Goal: Book appointment/travel/reservation

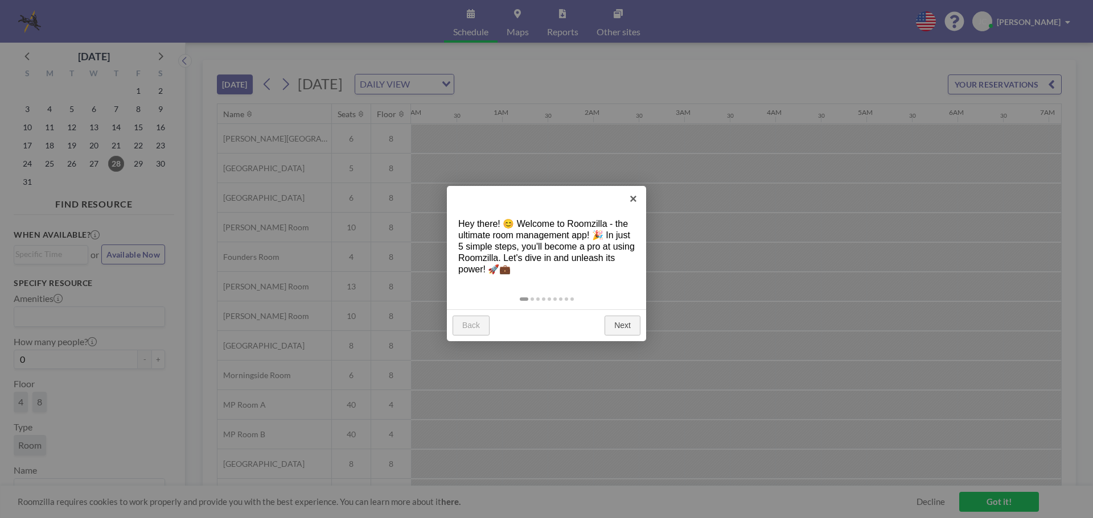
scroll to position [0, 1229]
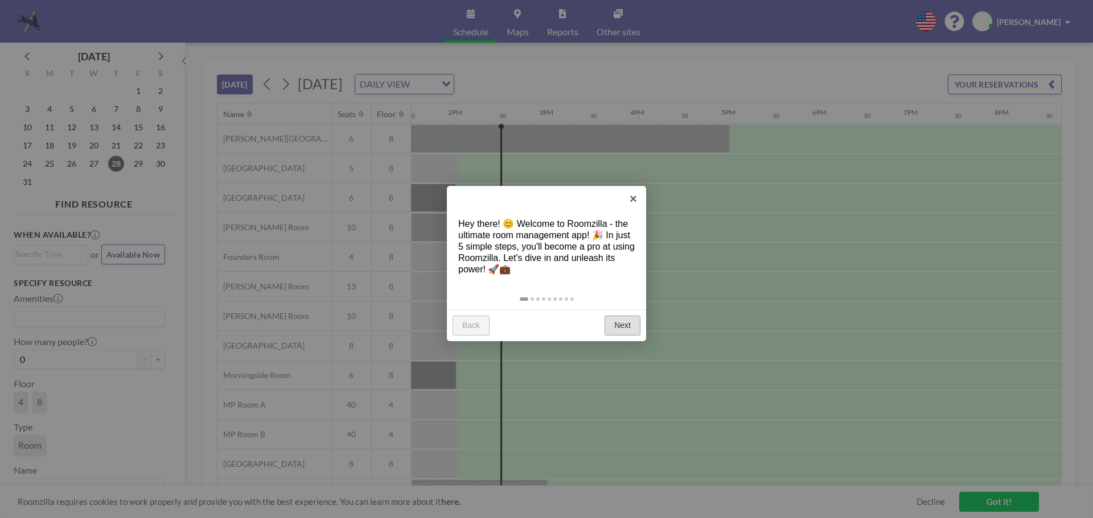
click at [631, 327] on link "Next" at bounding box center [622, 326] width 36 height 20
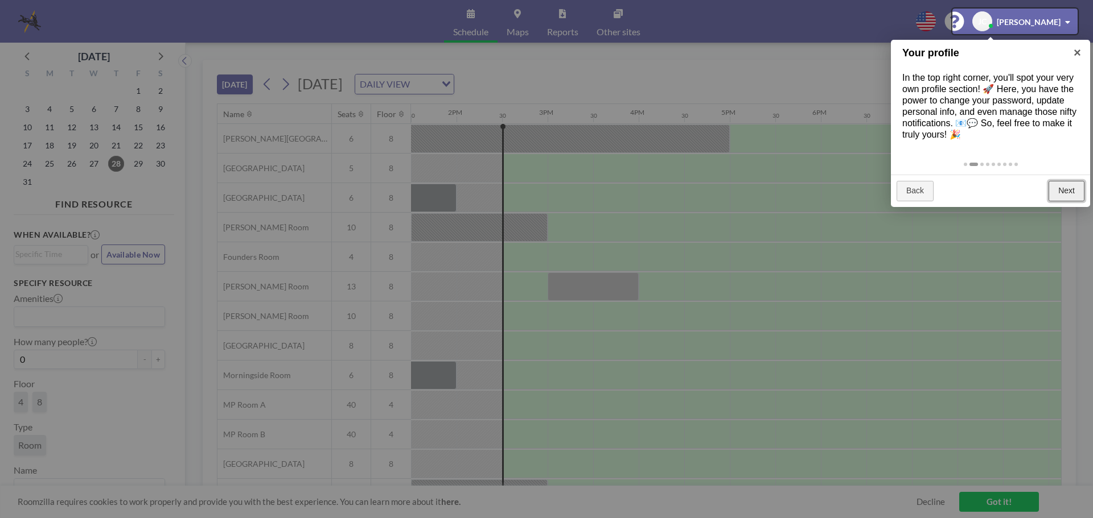
click at [1070, 192] on link "Next" at bounding box center [1066, 191] width 36 height 20
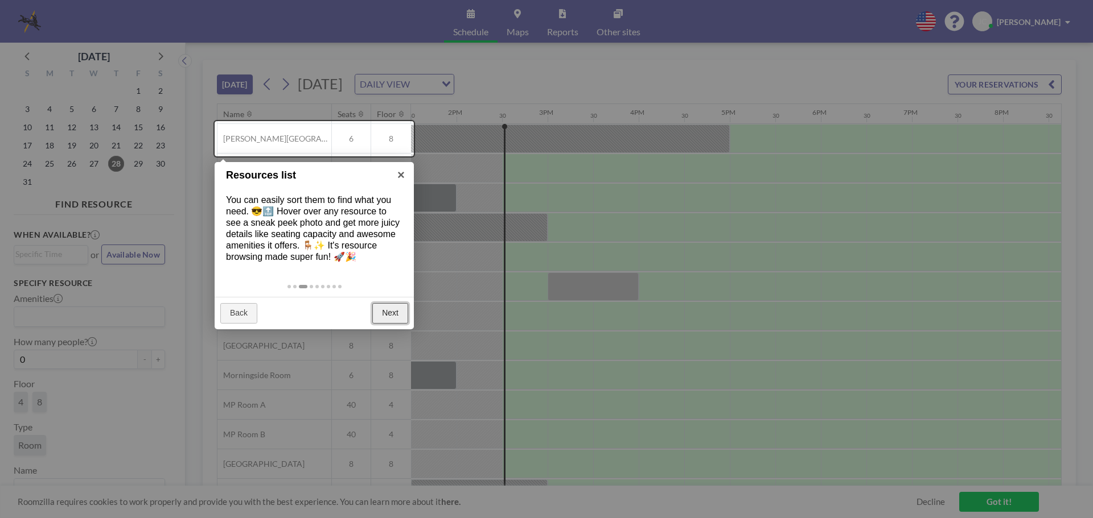
click at [382, 312] on link "Next" at bounding box center [390, 313] width 36 height 20
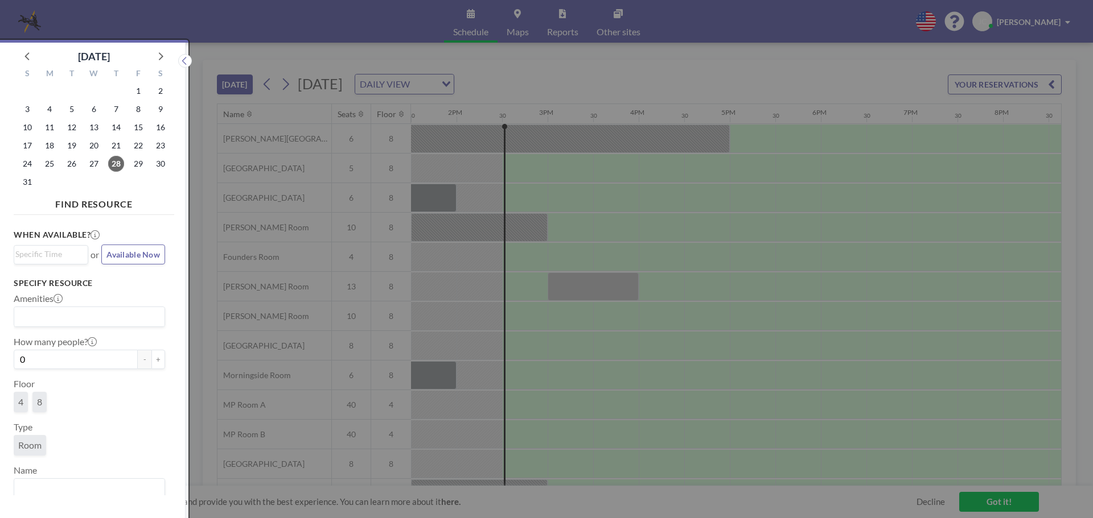
scroll to position [3, 0]
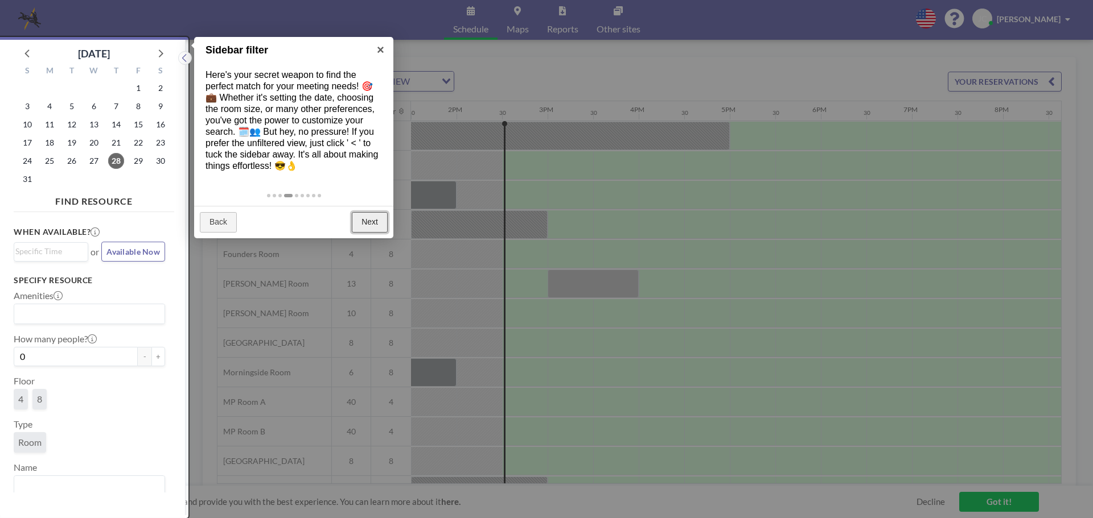
click at [368, 223] on link "Next" at bounding box center [370, 222] width 36 height 20
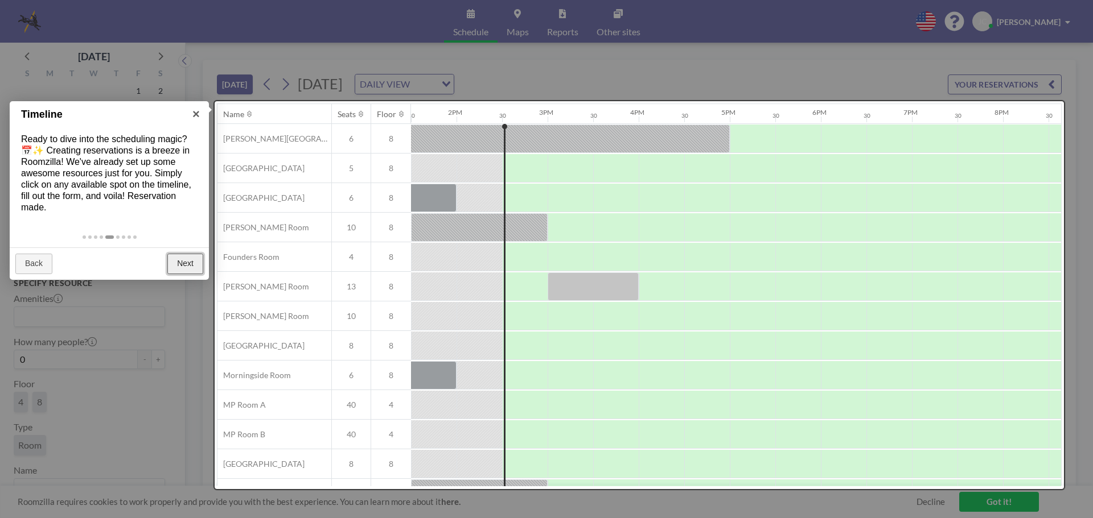
click at [187, 268] on link "Next" at bounding box center [185, 264] width 36 height 20
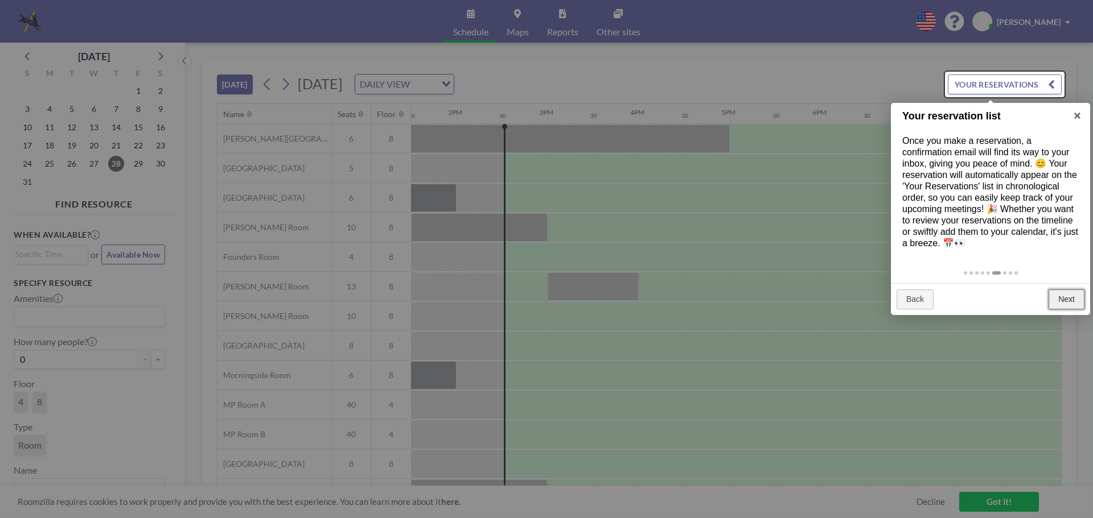
click at [1068, 299] on link "Next" at bounding box center [1066, 300] width 36 height 20
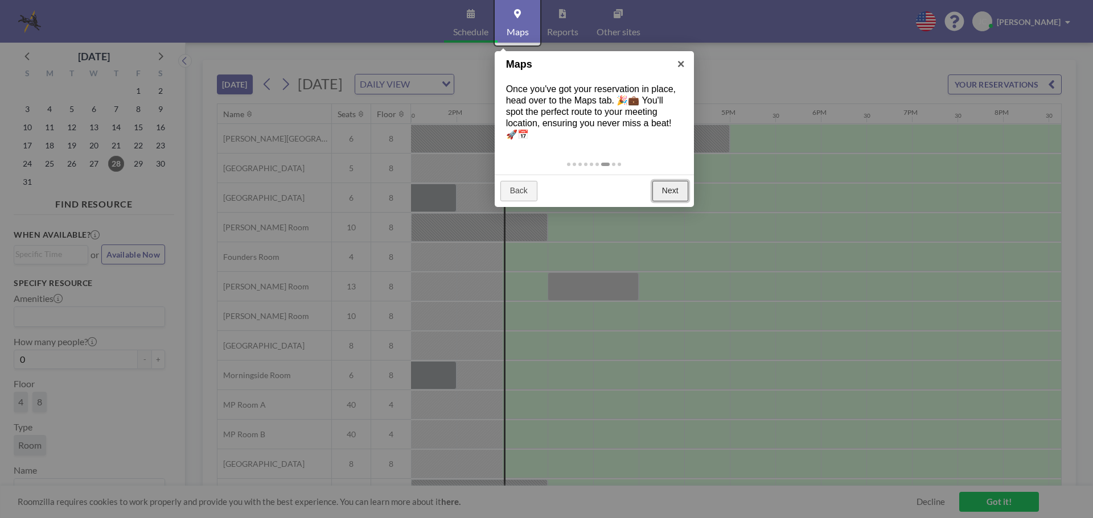
click at [673, 194] on link "Next" at bounding box center [670, 191] width 36 height 20
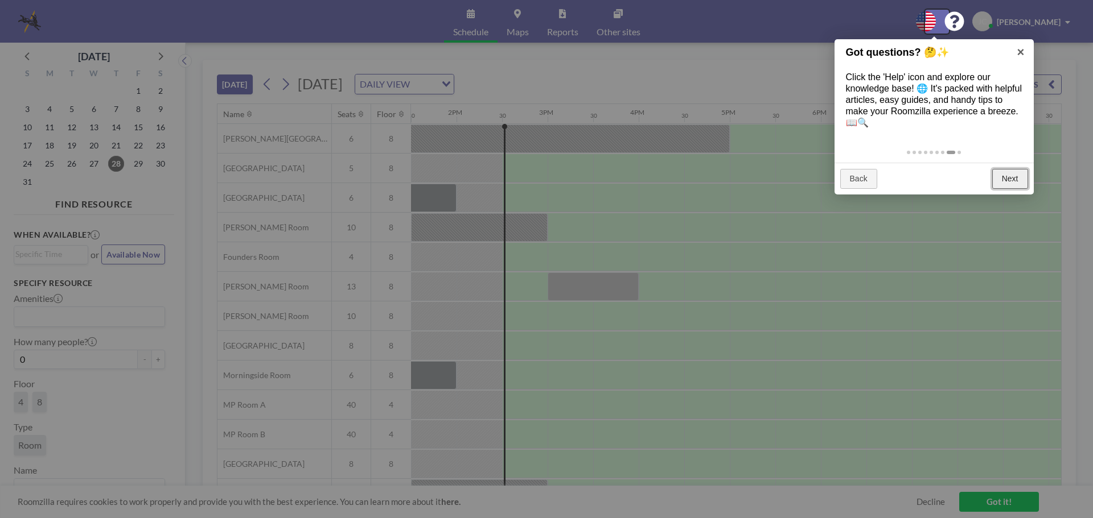
click at [1009, 182] on link "Next" at bounding box center [1010, 179] width 36 height 20
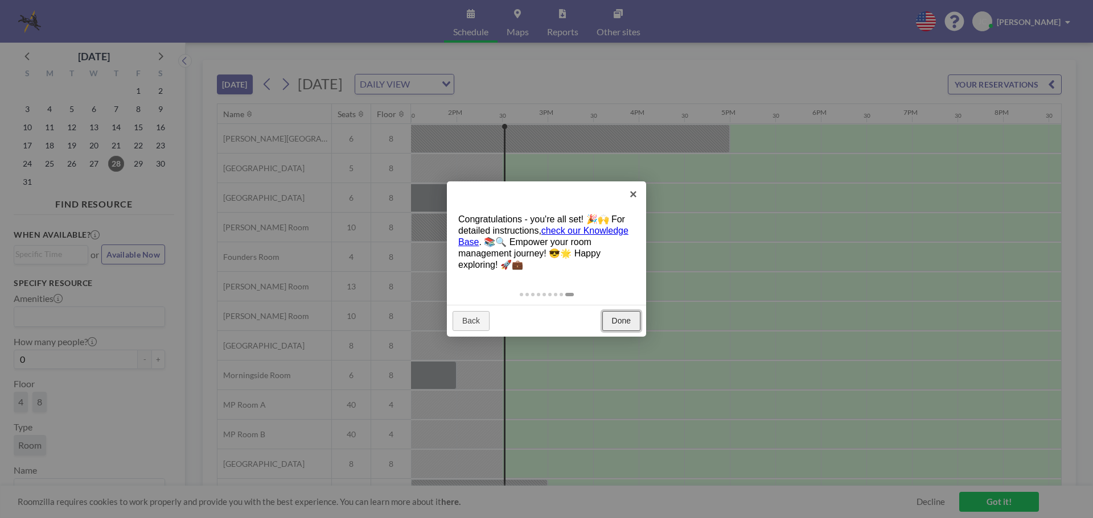
click at [632, 321] on link "Done" at bounding box center [621, 321] width 38 height 20
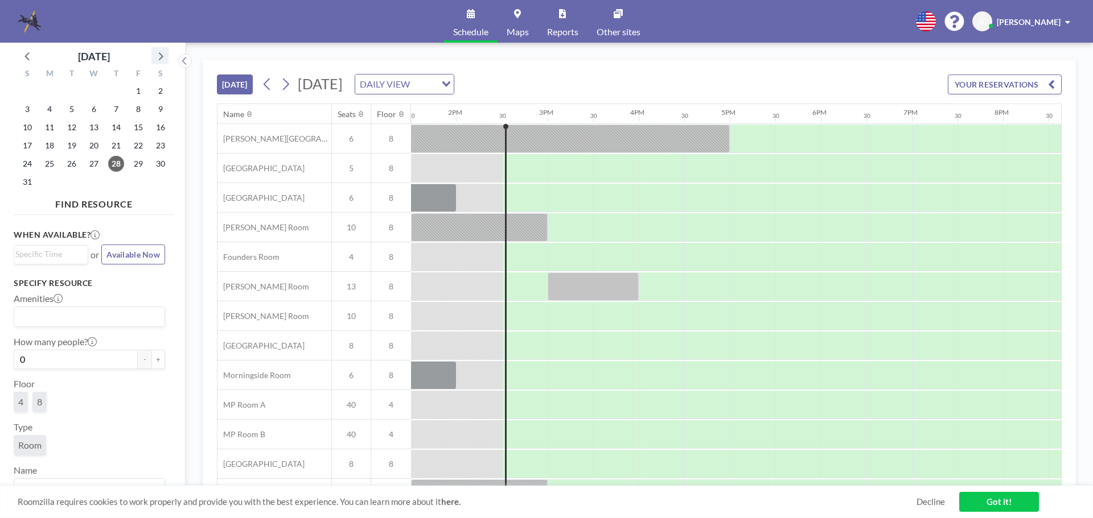
click at [158, 57] on icon at bounding box center [160, 55] width 15 height 15
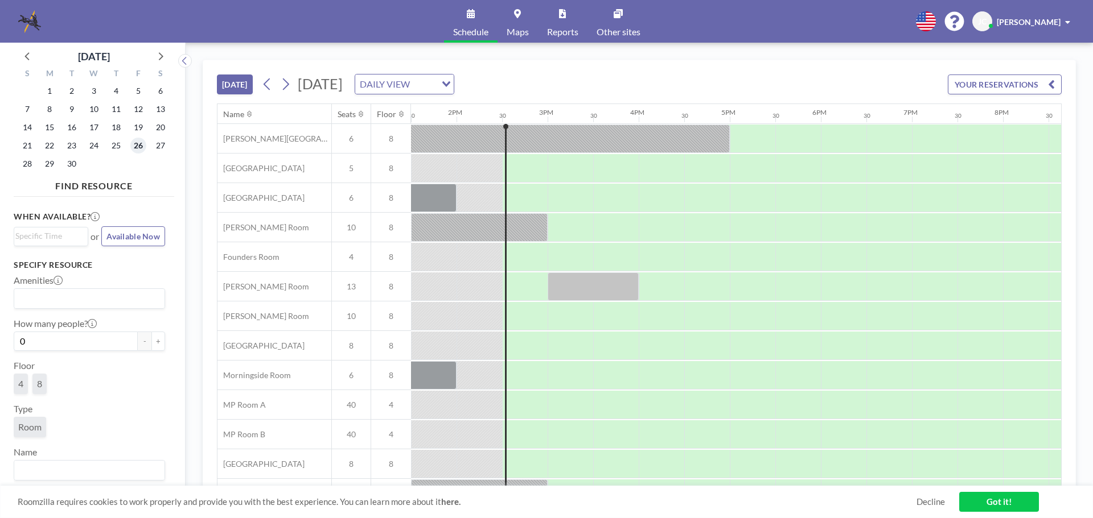
click at [137, 147] on span "26" at bounding box center [138, 146] width 16 height 16
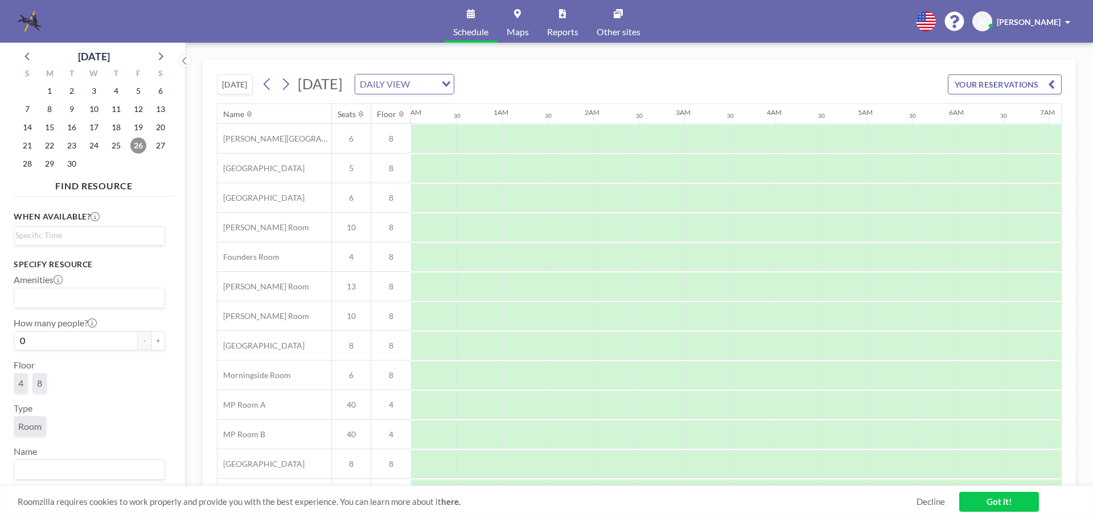
scroll to position [0, 683]
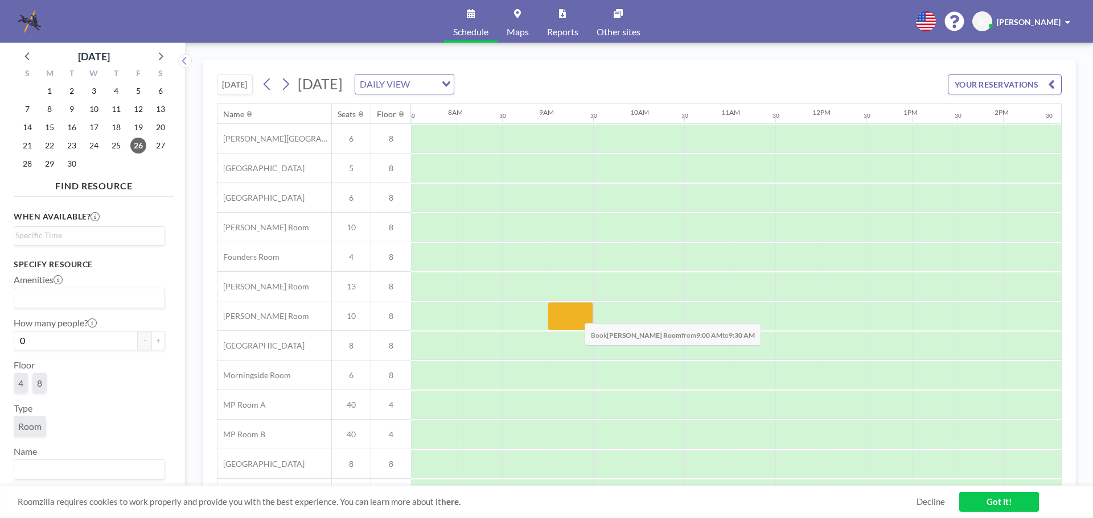
click at [575, 315] on div at bounding box center [570, 316] width 46 height 28
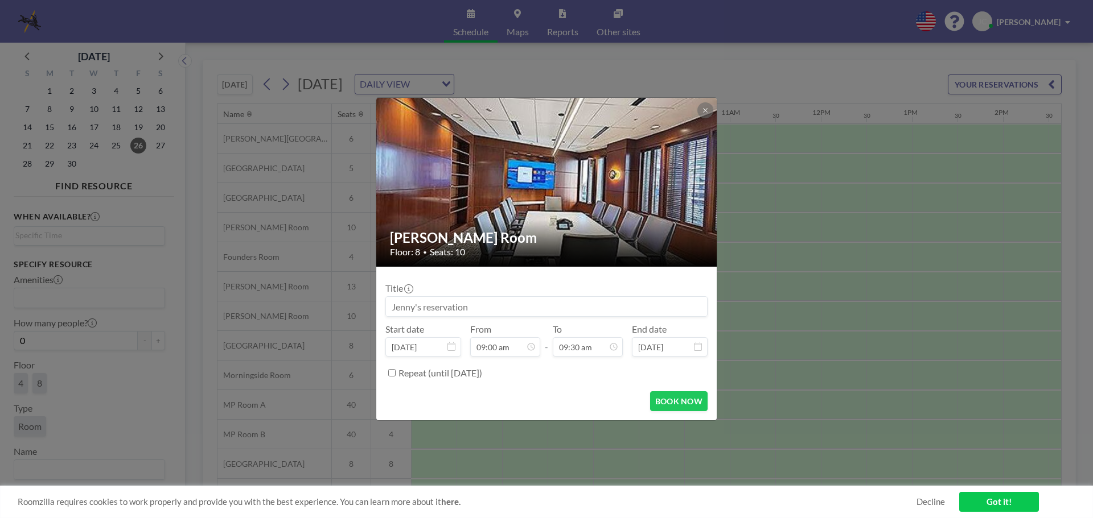
drag, startPoint x: 471, startPoint y: 307, endPoint x: 351, endPoint y: 297, distance: 120.5
click at [351, 297] on div "[PERSON_NAME] Room Floor: 8 • Seats: 10 Title Start date [DATE] From 09:00 am -…" at bounding box center [546, 259] width 1093 height 518
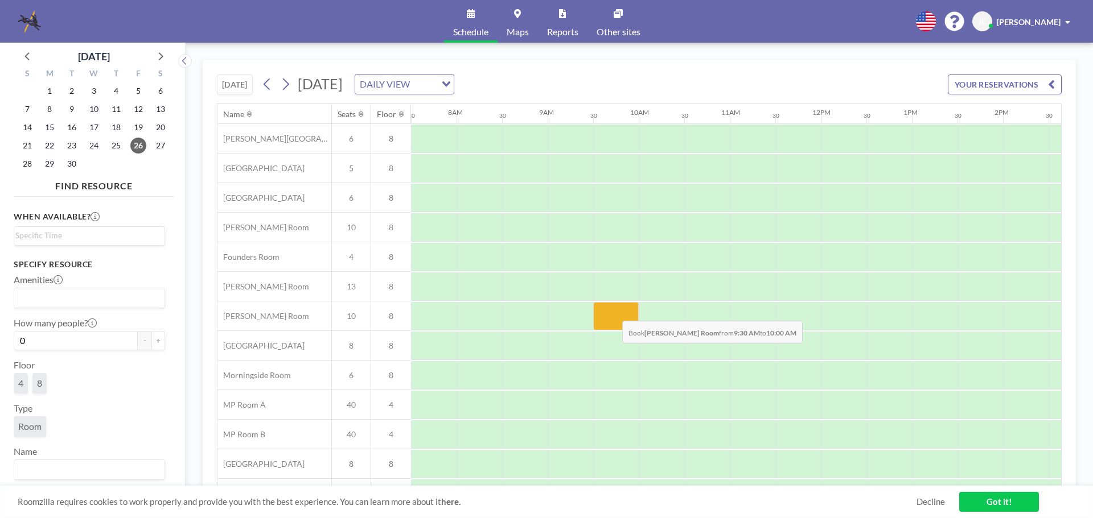
click at [613, 312] on div at bounding box center [616, 316] width 46 height 28
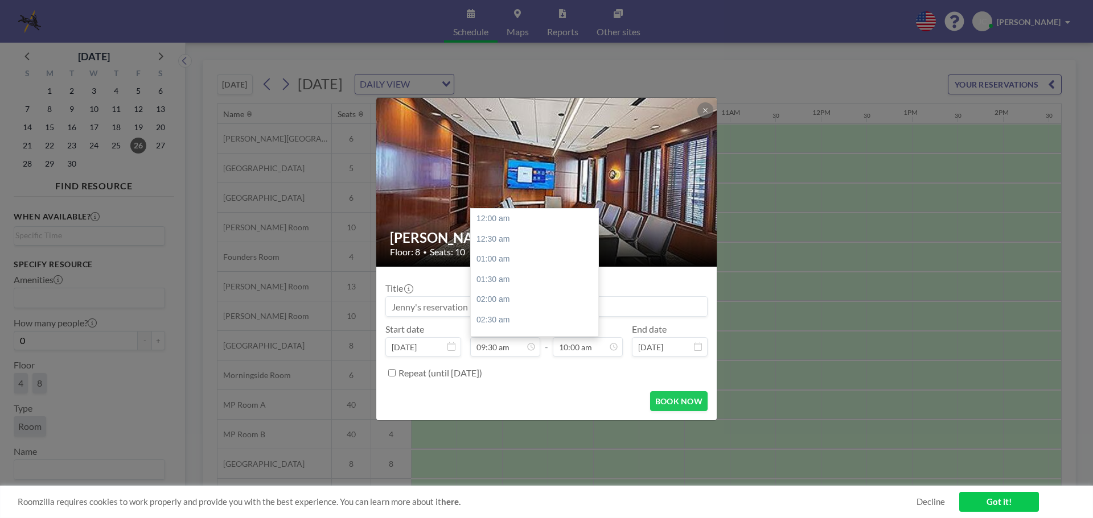
scroll to position [385, 0]
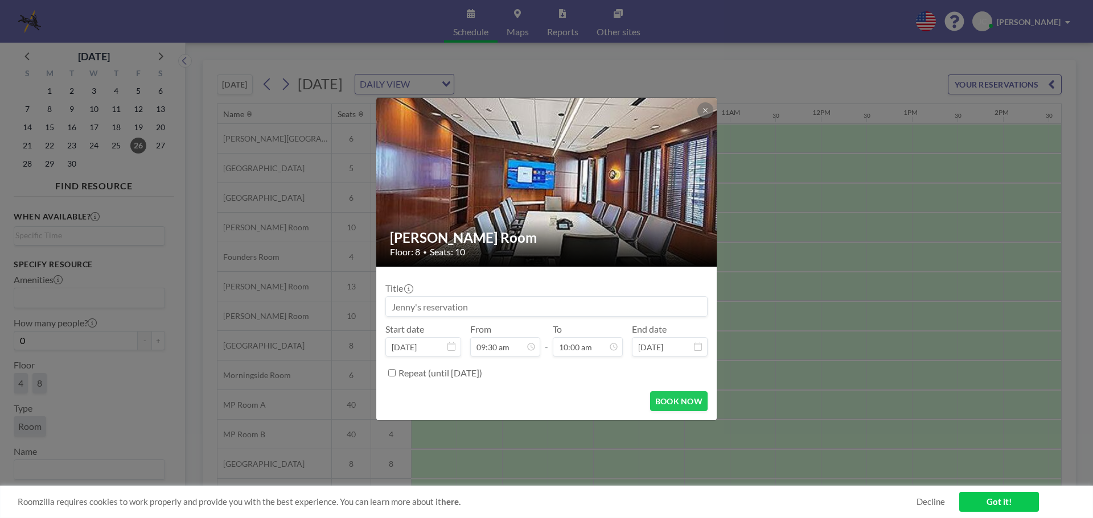
click at [473, 310] on input at bounding box center [546, 306] width 321 height 19
type input "j"
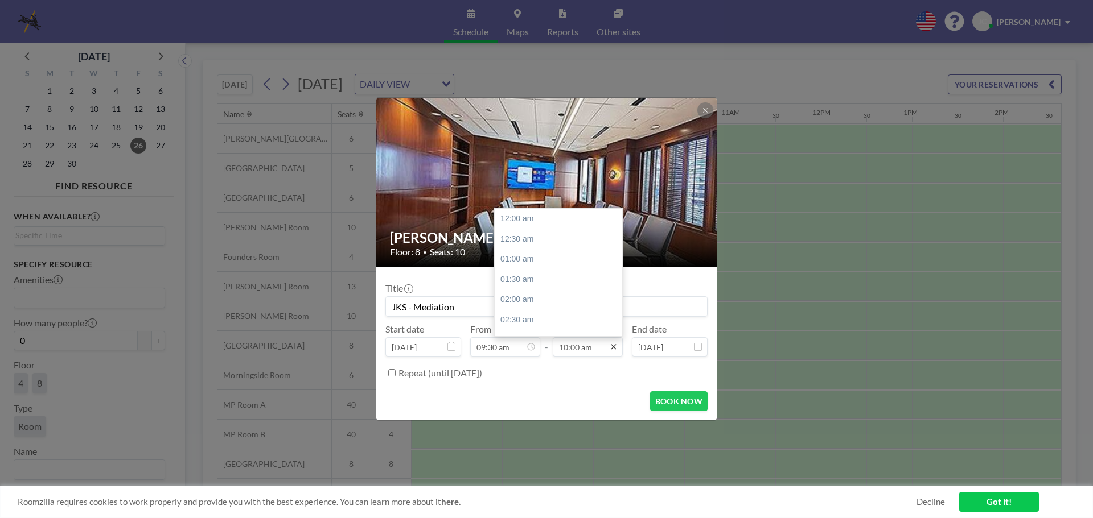
scroll to position [405, 0]
type input "JKS - Mediation"
click at [616, 350] on icon at bounding box center [613, 347] width 9 height 9
click at [541, 284] on div "02:30 pm" at bounding box center [561, 287] width 133 height 20
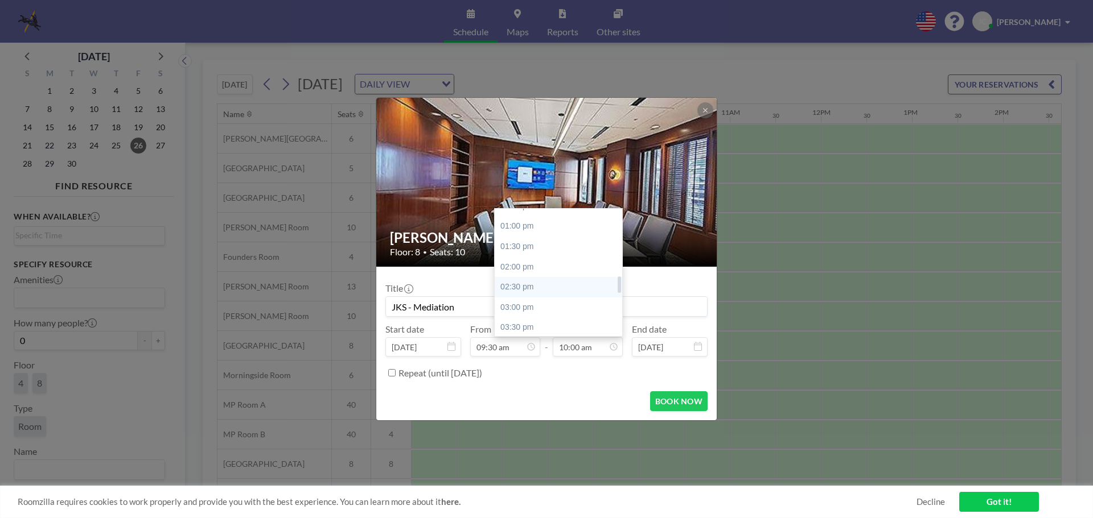
type input "02:30 pm"
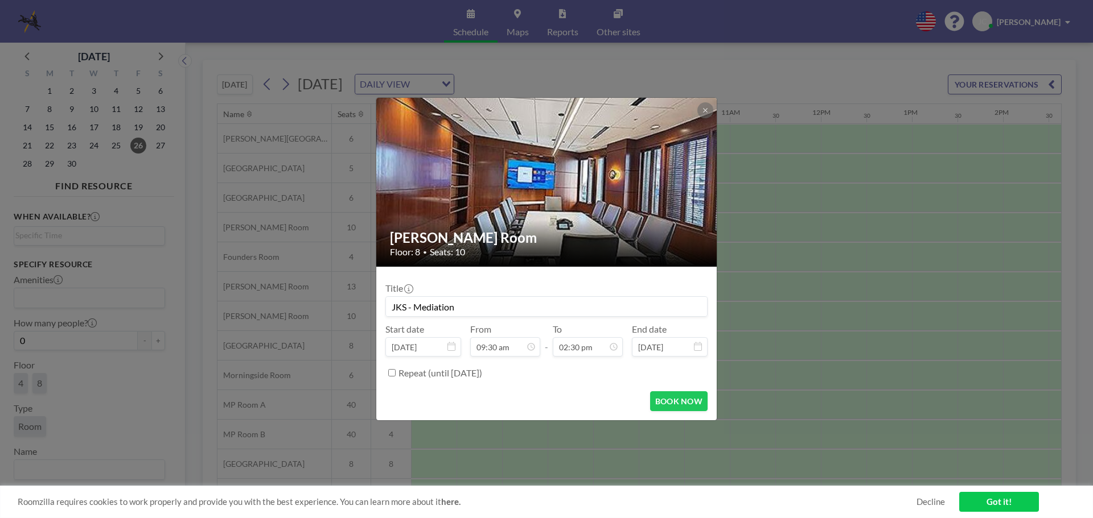
scroll to position [587, 0]
click at [681, 406] on button "BOOK NOW" at bounding box center [678, 402] width 57 height 20
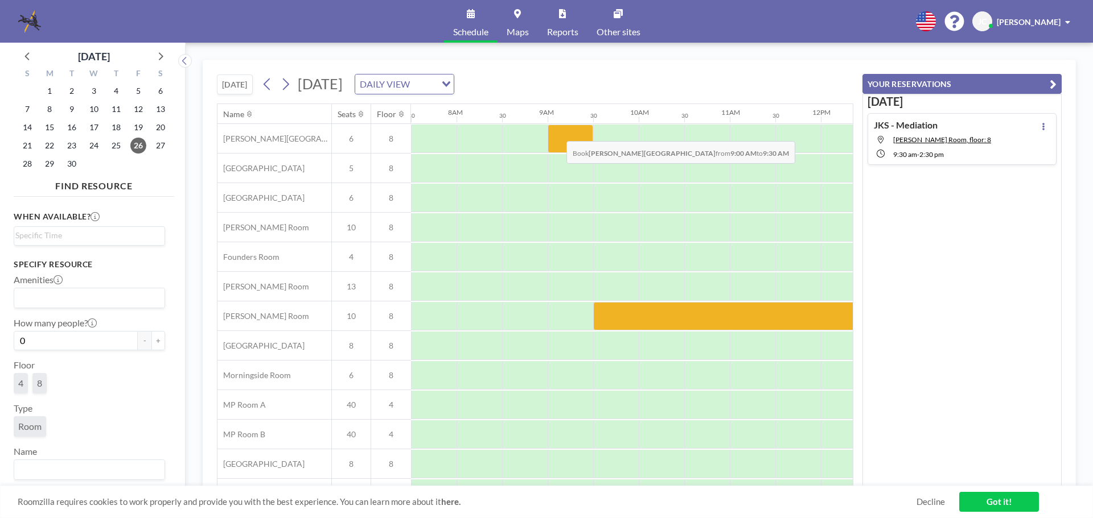
click at [557, 133] on div at bounding box center [570, 139] width 46 height 28
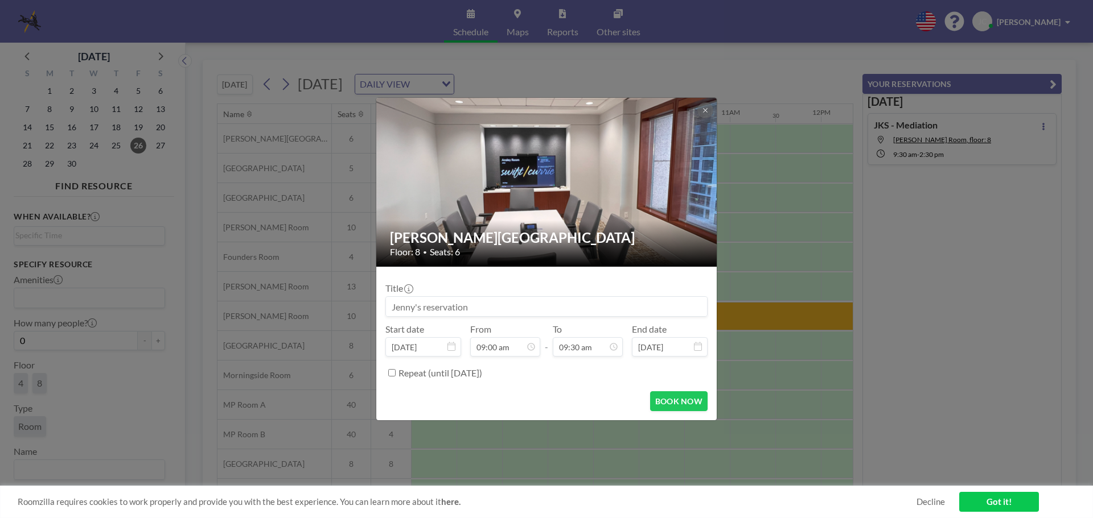
click at [557, 133] on div at bounding box center [546, 182] width 341 height 169
click at [470, 306] on input at bounding box center [546, 306] width 321 height 19
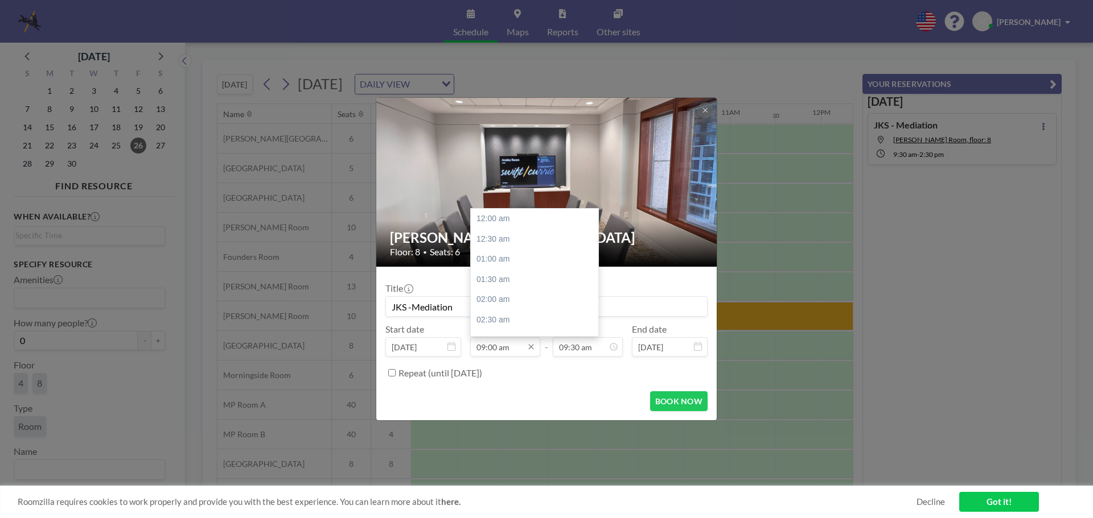
scroll to position [365, 0]
type input "JKS -Mediation"
click at [495, 238] on div "09:30 am" at bounding box center [537, 239] width 133 height 20
type input "09:30 am"
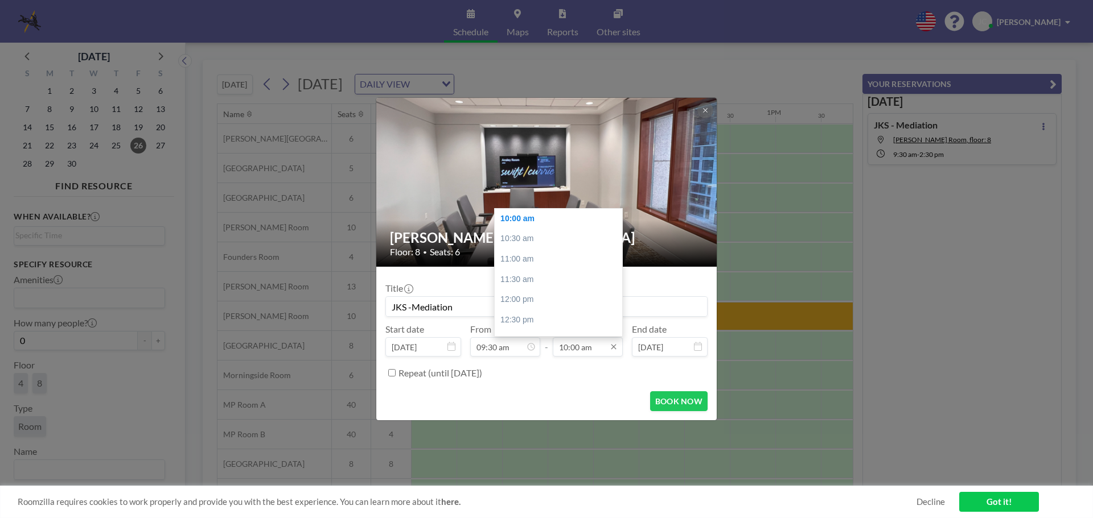
click at [581, 349] on input "10:00 am" at bounding box center [588, 346] width 70 height 19
click at [523, 291] on div "02:30 pm" at bounding box center [561, 287] width 133 height 20
type input "02:30 pm"
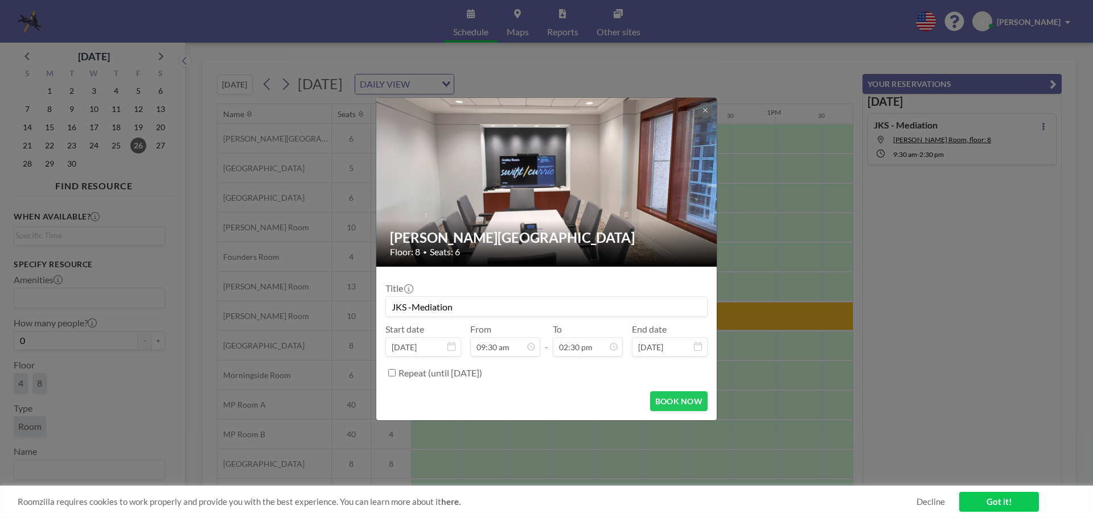
scroll to position [587, 0]
click at [678, 398] on button "BOOK NOW" at bounding box center [678, 402] width 57 height 20
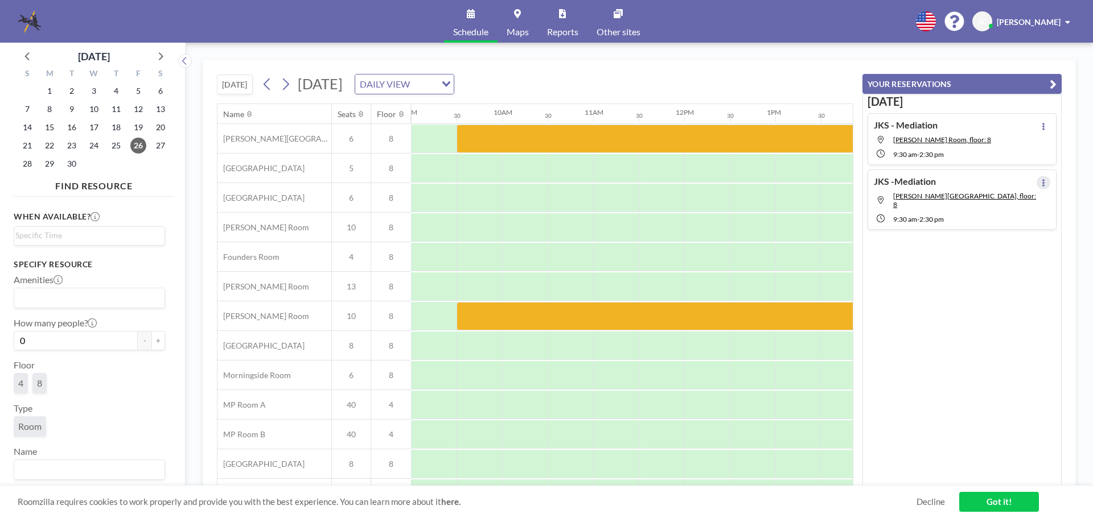
click at [1041, 183] on icon at bounding box center [1043, 182] width 5 height 7
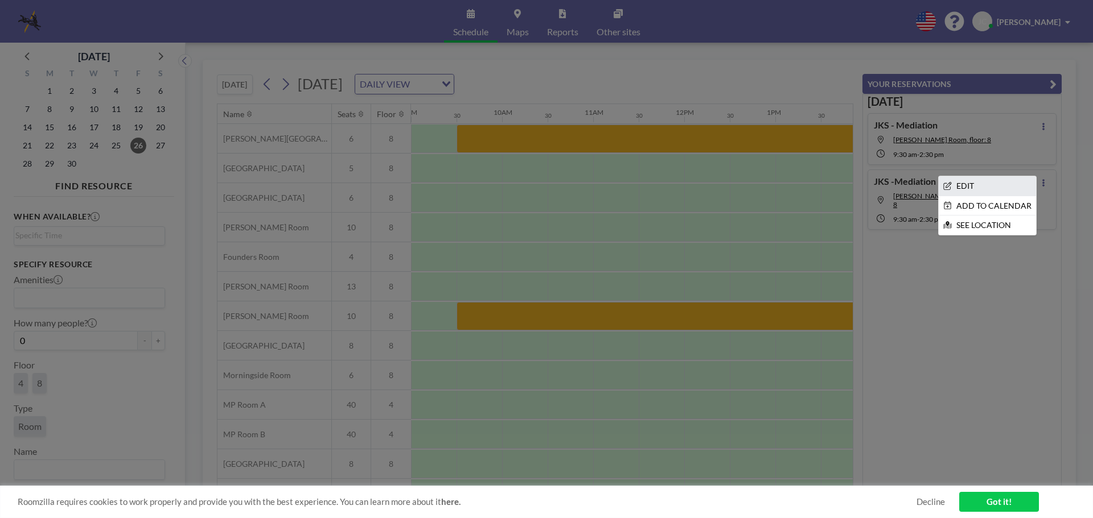
click at [961, 186] on li "EDIT" at bounding box center [986, 185] width 97 height 19
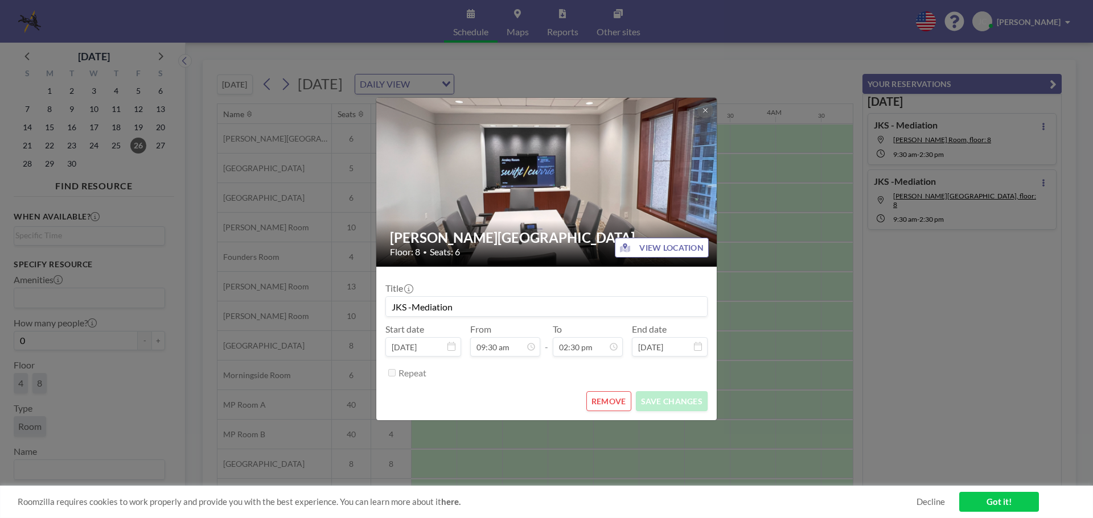
scroll to position [0, 820]
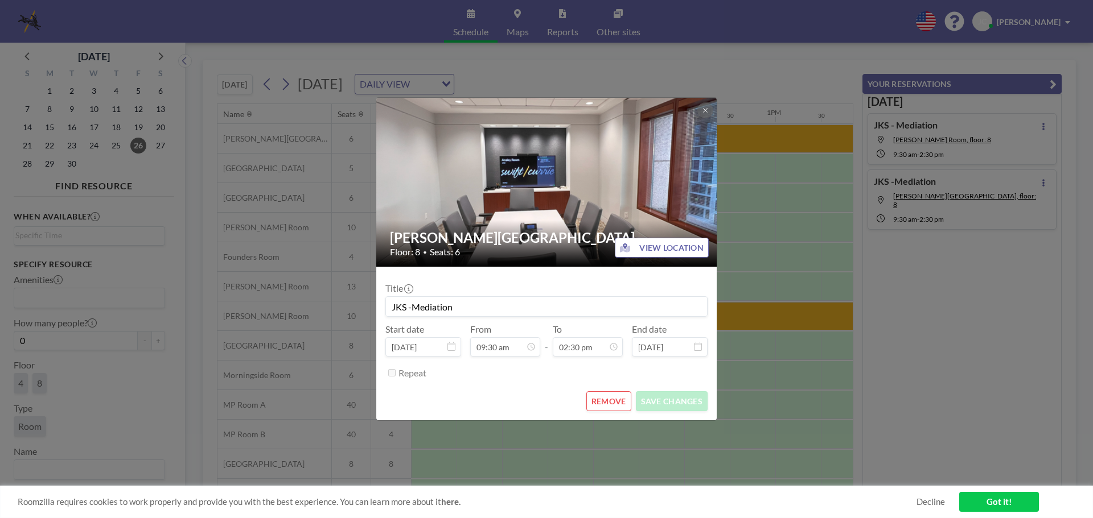
click at [613, 402] on button "REMOVE" at bounding box center [608, 402] width 45 height 20
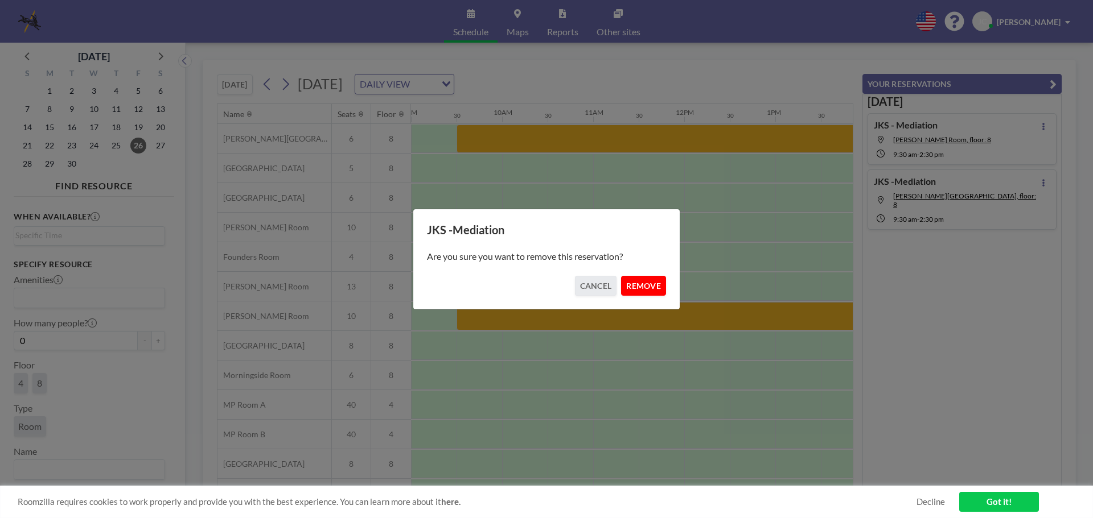
click at [640, 283] on button "REMOVE" at bounding box center [643, 286] width 45 height 20
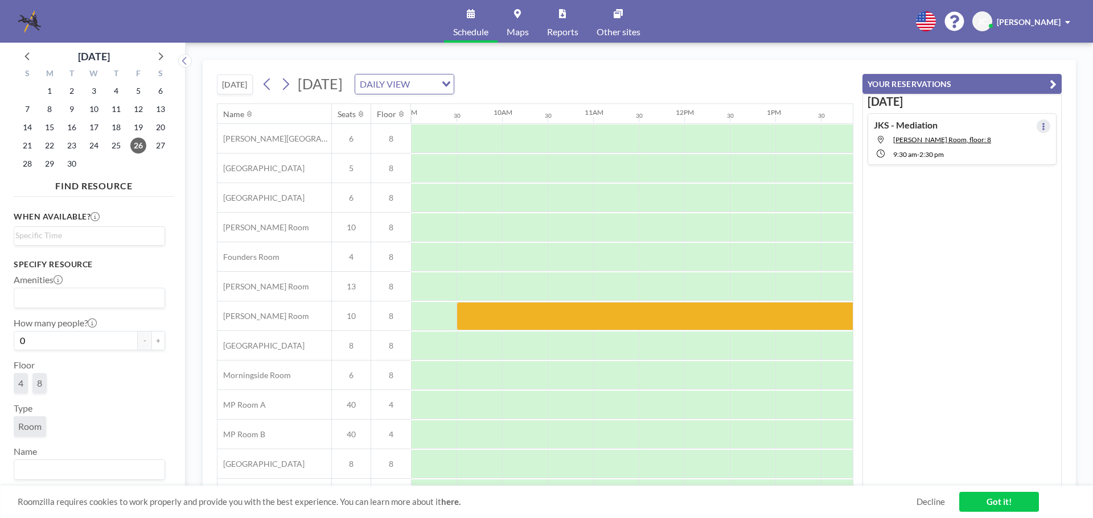
click at [1042, 125] on icon at bounding box center [1043, 126] width 2 height 7
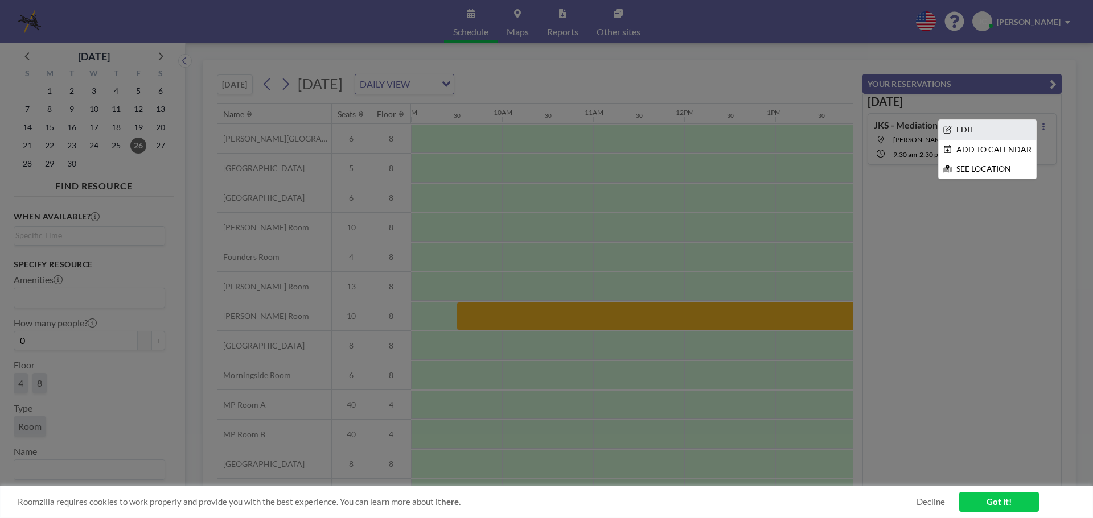
click at [965, 128] on li "EDIT" at bounding box center [986, 129] width 97 height 19
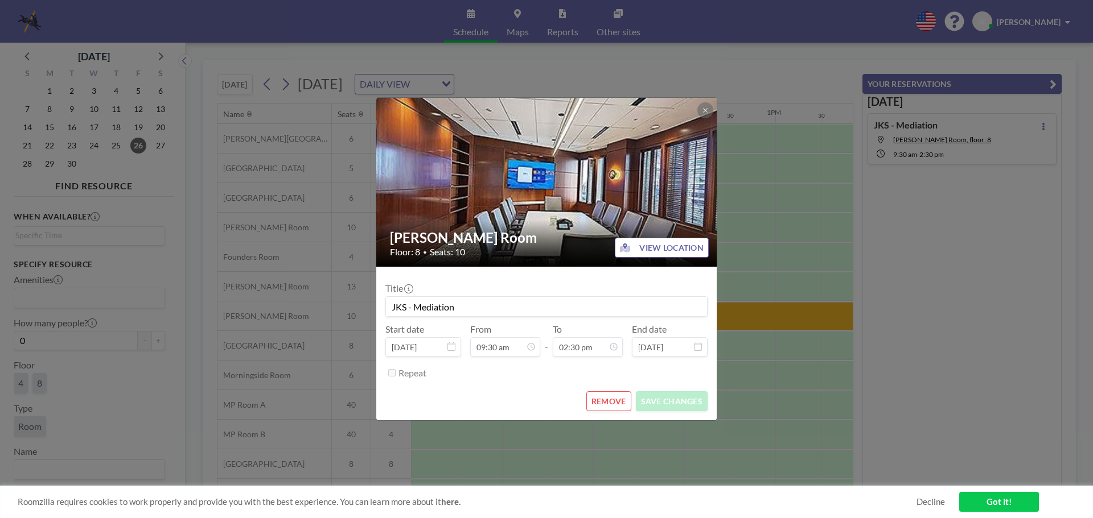
click at [599, 400] on button "REMOVE" at bounding box center [608, 402] width 45 height 20
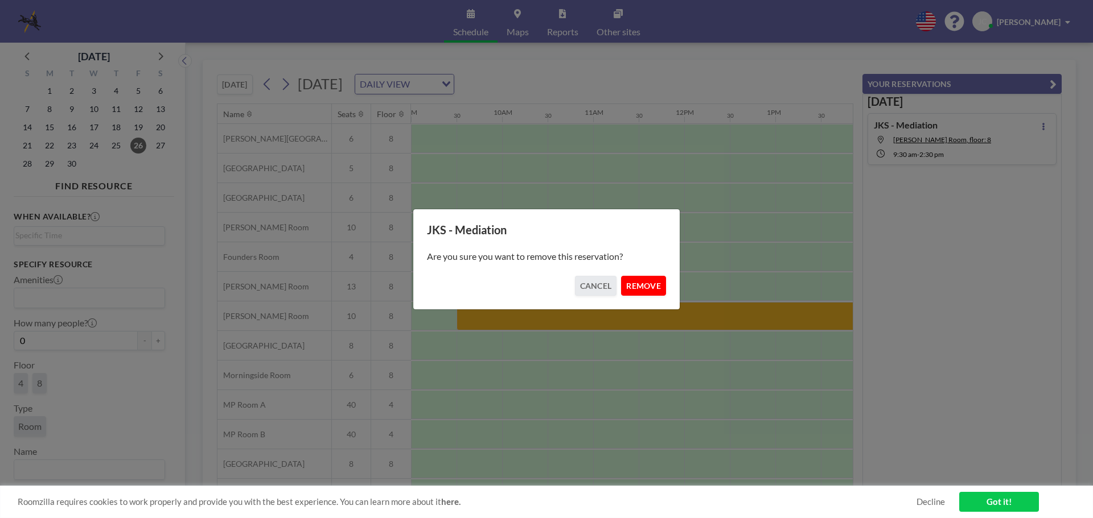
click at [647, 289] on button "REMOVE" at bounding box center [643, 286] width 45 height 20
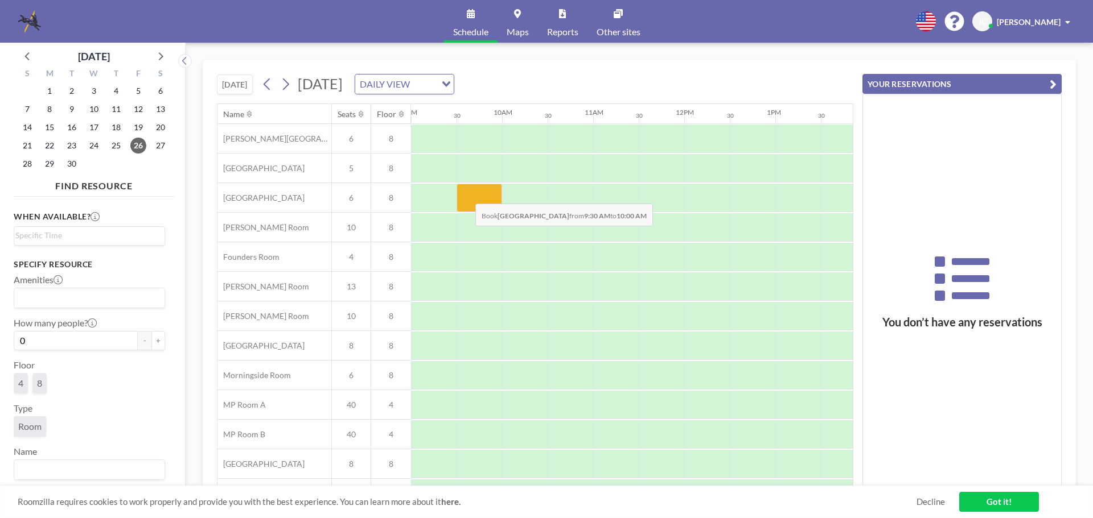
click at [466, 195] on div at bounding box center [479, 198] width 46 height 28
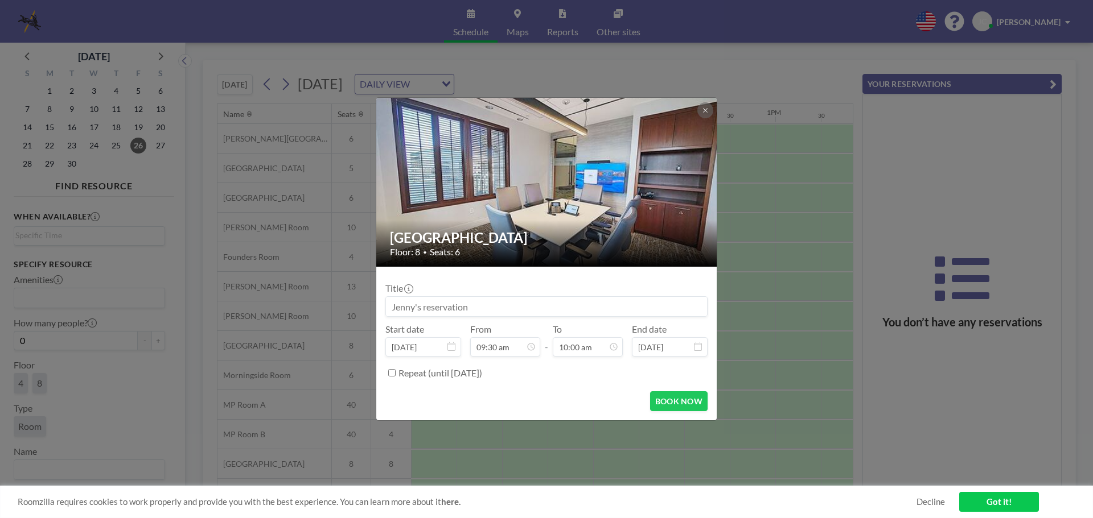
click at [436, 312] on input at bounding box center [546, 306] width 321 height 19
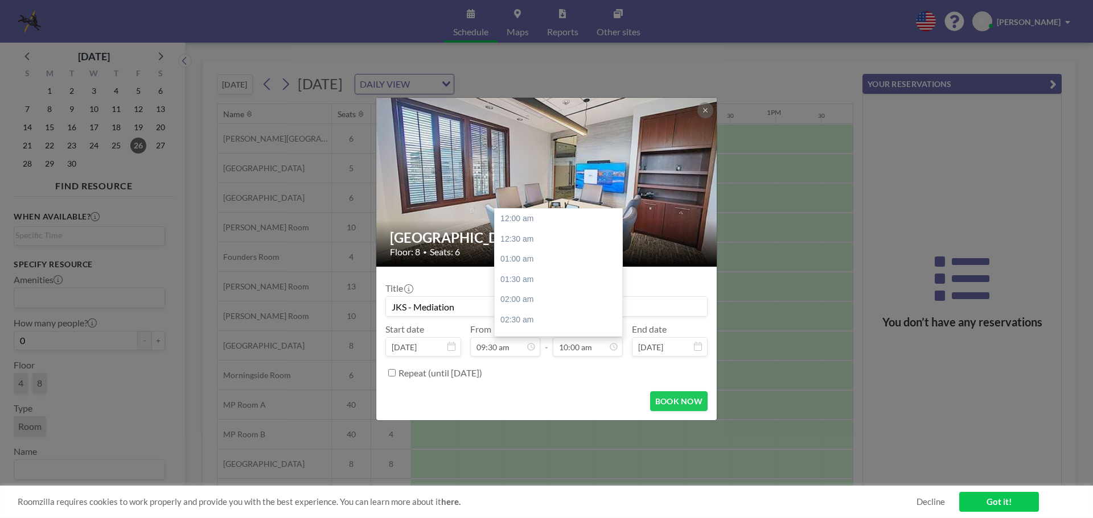
scroll to position [405, 0]
type input "JKS - Mediation"
click at [615, 348] on icon at bounding box center [613, 347] width 9 height 9
click at [542, 289] on div "02:30 pm" at bounding box center [561, 287] width 133 height 20
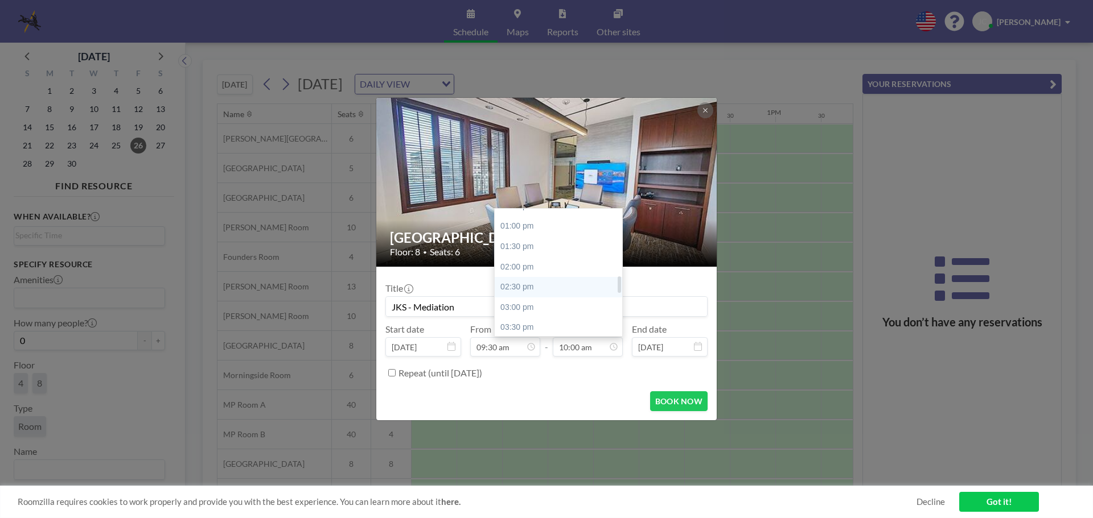
type input "02:30 pm"
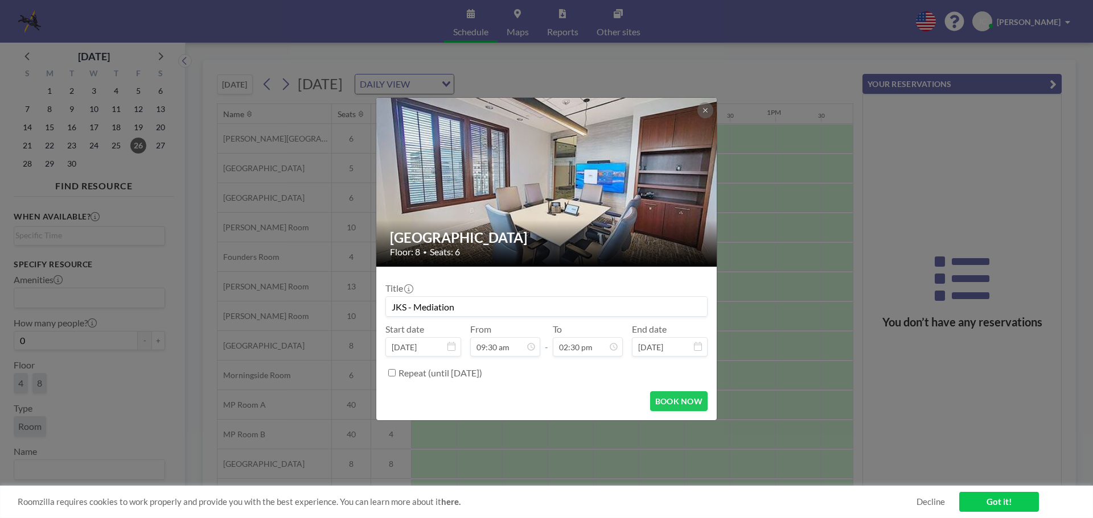
scroll to position [385, 0]
click at [684, 401] on button "BOOK NOW" at bounding box center [678, 402] width 57 height 20
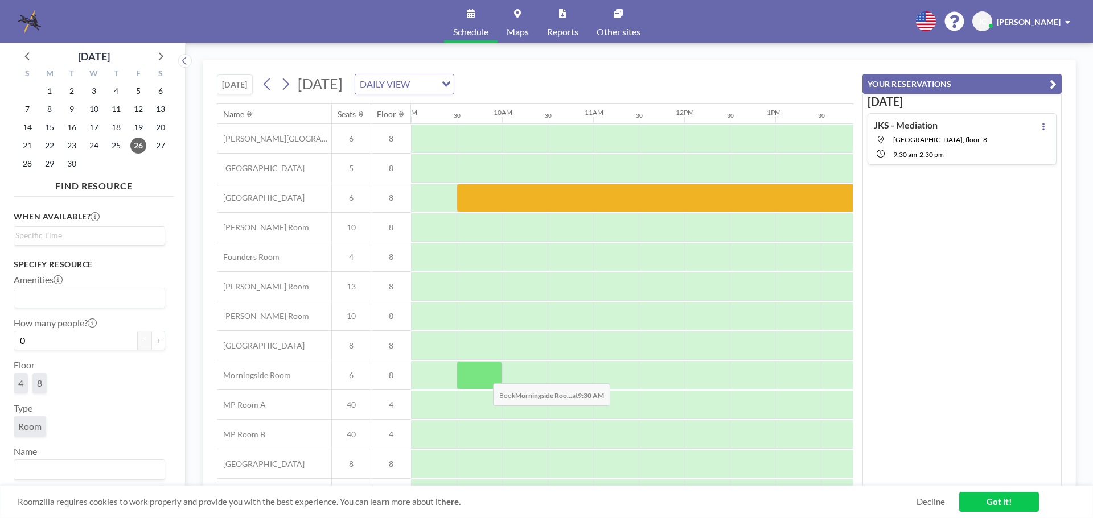
click at [484, 375] on div at bounding box center [479, 375] width 46 height 28
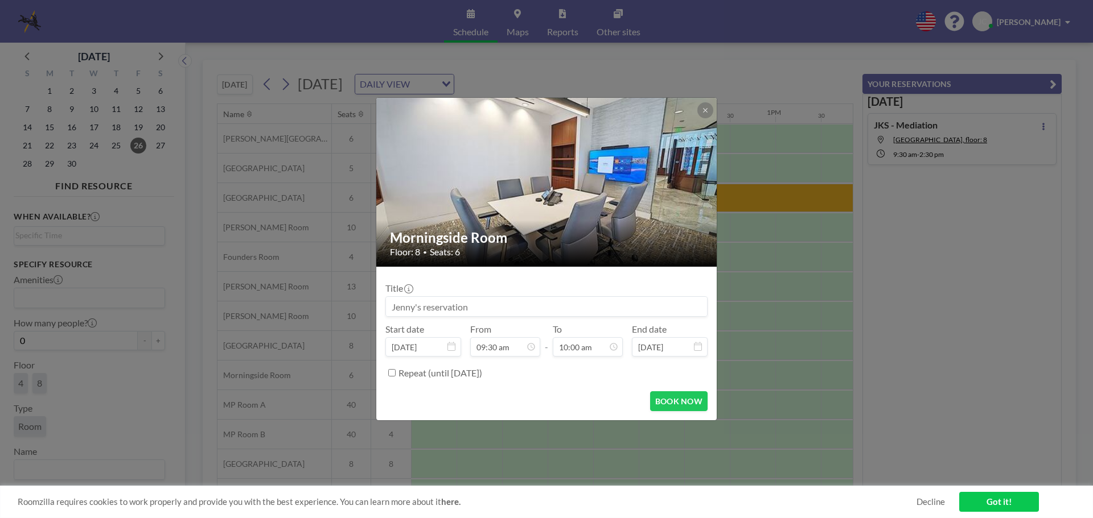
click at [482, 375] on label "Repeat (until [DATE])" at bounding box center [440, 373] width 84 height 11
click at [396, 375] on input "Repeat (until [DATE])" at bounding box center [391, 372] width 7 height 7
checkbox input "true"
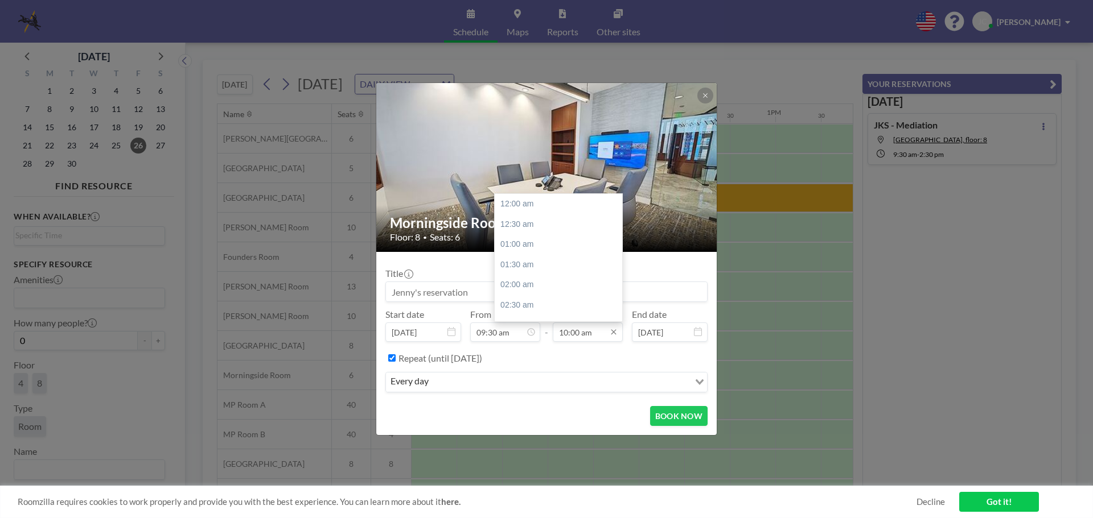
scroll to position [405, 0]
click at [612, 335] on icon at bounding box center [613, 332] width 9 height 9
click at [526, 265] on div "02:30 pm" at bounding box center [561, 272] width 133 height 20
type input "02:30 pm"
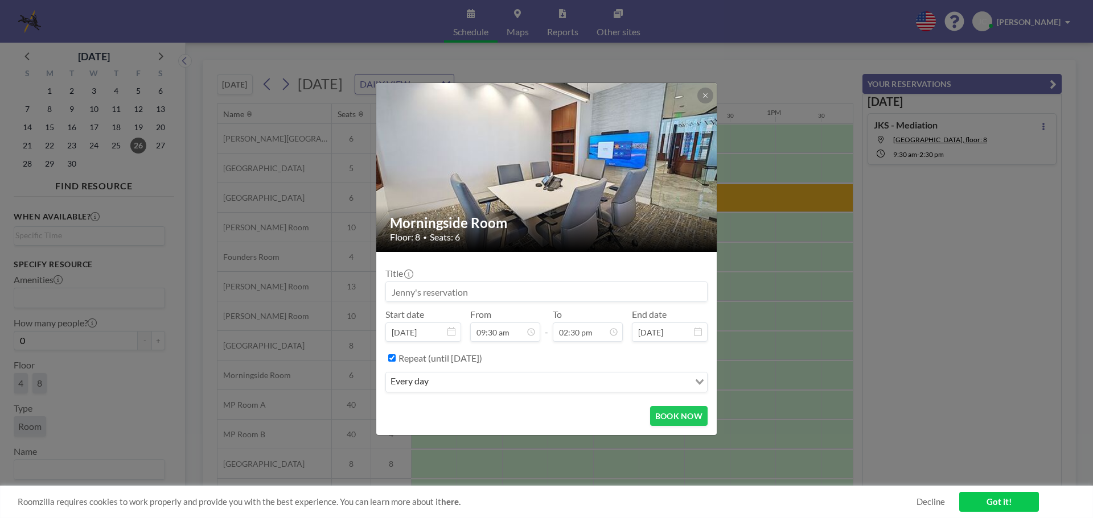
click at [420, 288] on input at bounding box center [546, 291] width 321 height 19
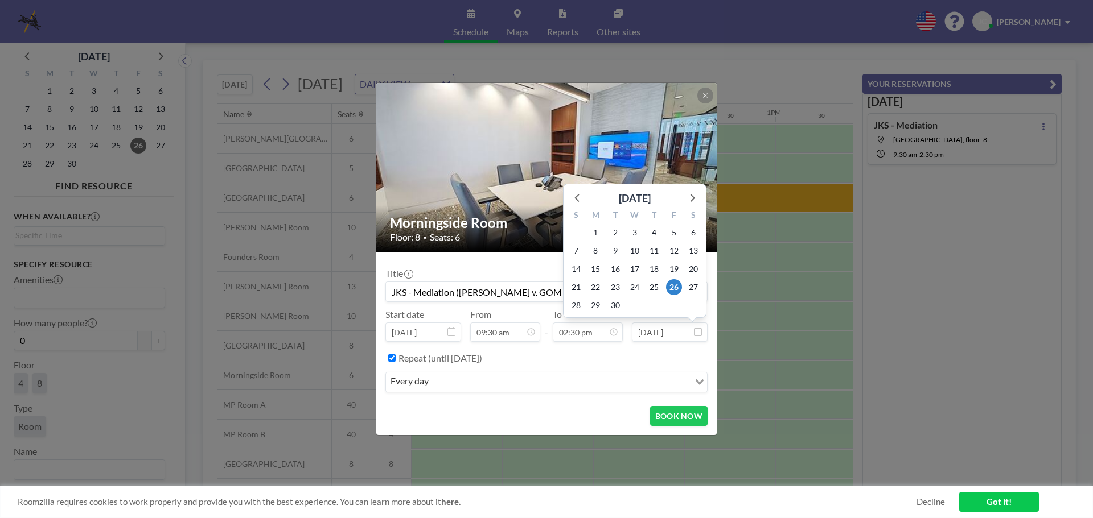
scroll to position [385, 0]
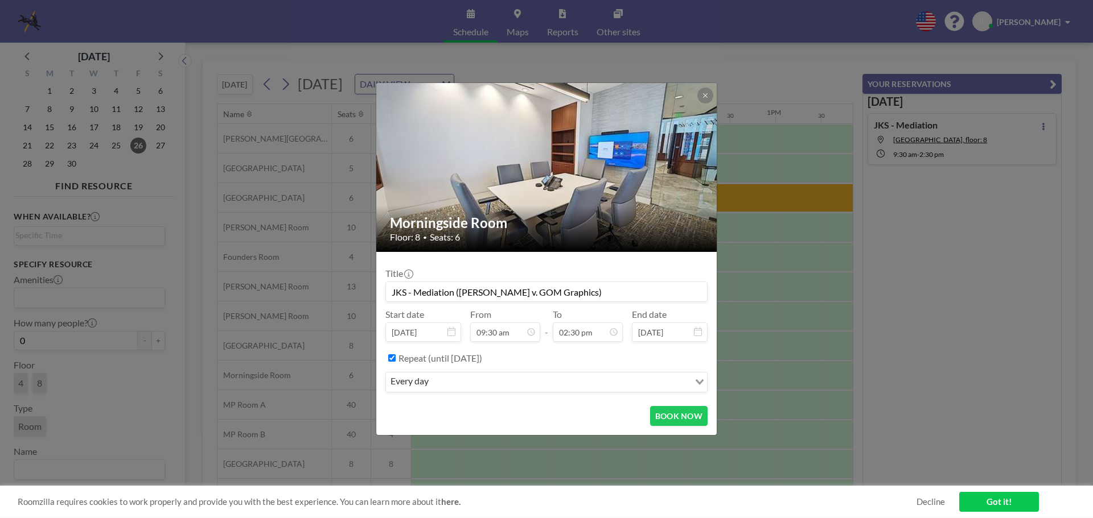
type input "JKS - Mediation ([PERSON_NAME] v. GOM Graphics)"
click at [390, 357] on input "Repeat (until [DATE])" at bounding box center [391, 358] width 7 height 7
checkbox input "false"
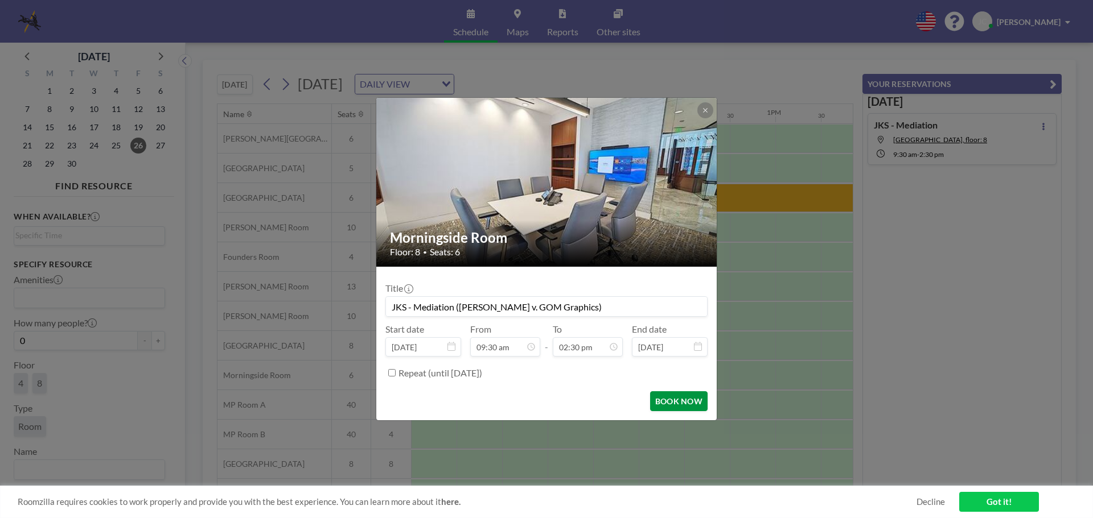
click at [672, 400] on button "BOOK NOW" at bounding box center [678, 402] width 57 height 20
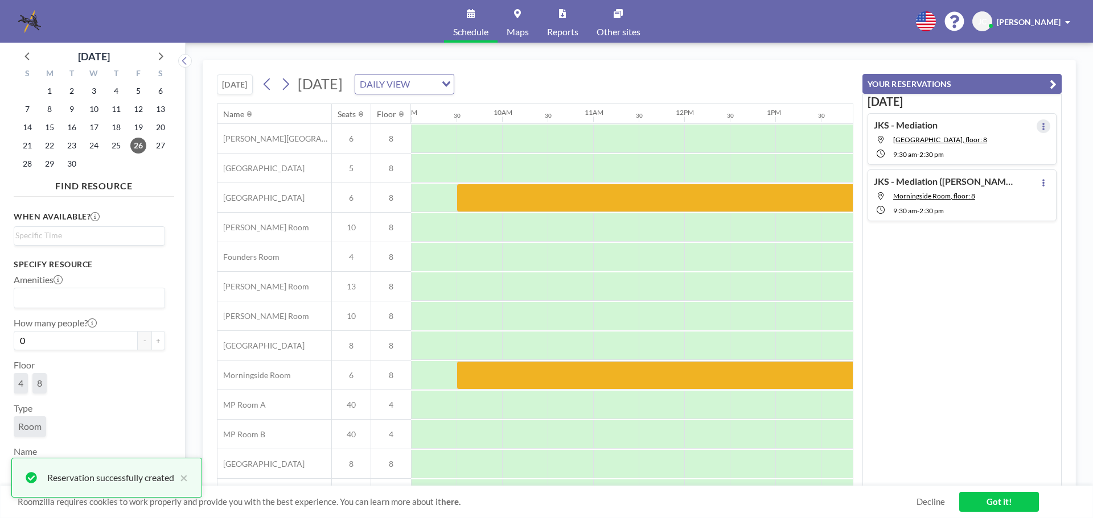
click at [1041, 125] on icon at bounding box center [1043, 126] width 5 height 7
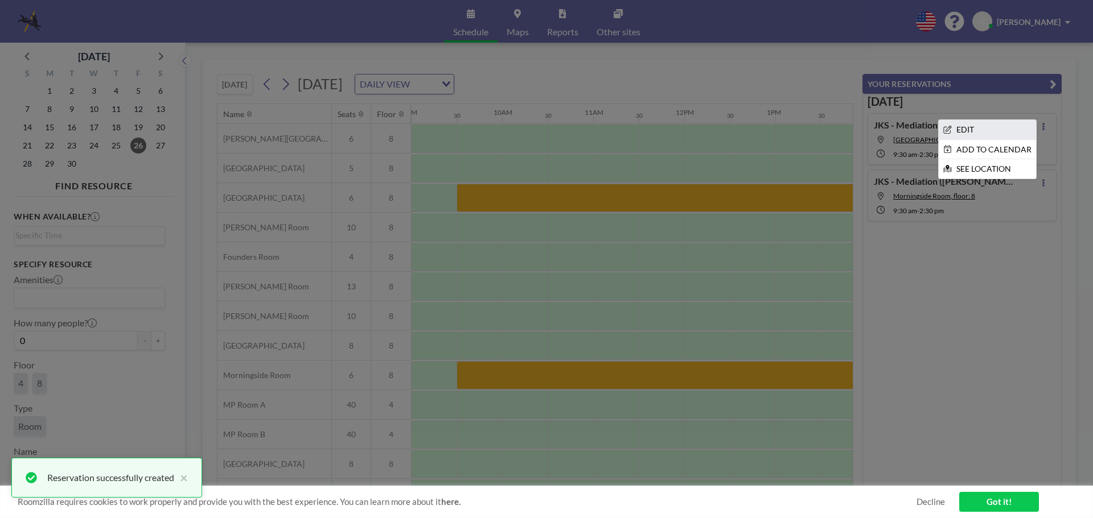
click at [990, 130] on li "EDIT" at bounding box center [986, 129] width 97 height 19
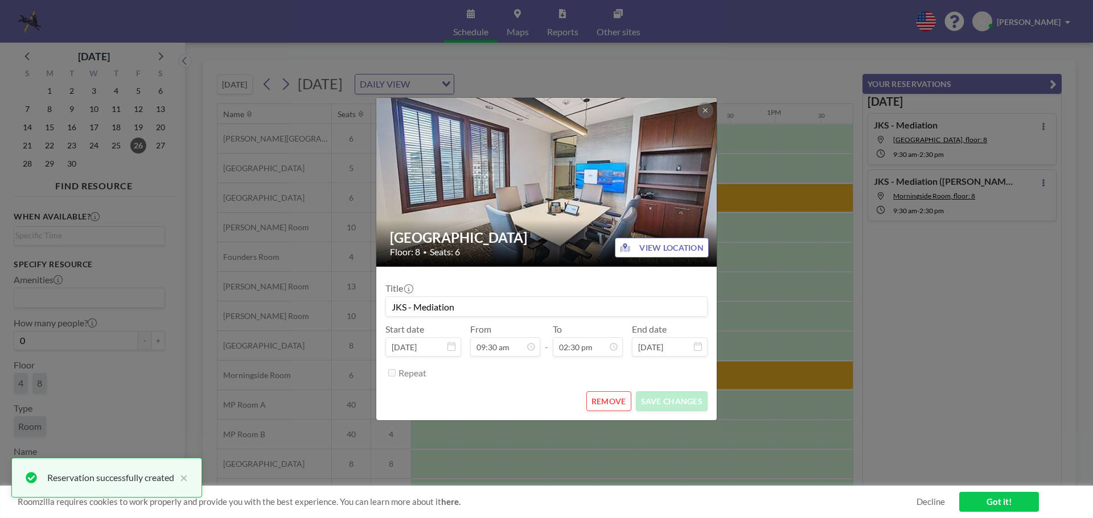
drag, startPoint x: 460, startPoint y: 302, endPoint x: 525, endPoint y: 313, distance: 65.3
click at [465, 304] on input "JKS - Mediation" at bounding box center [546, 306] width 321 height 19
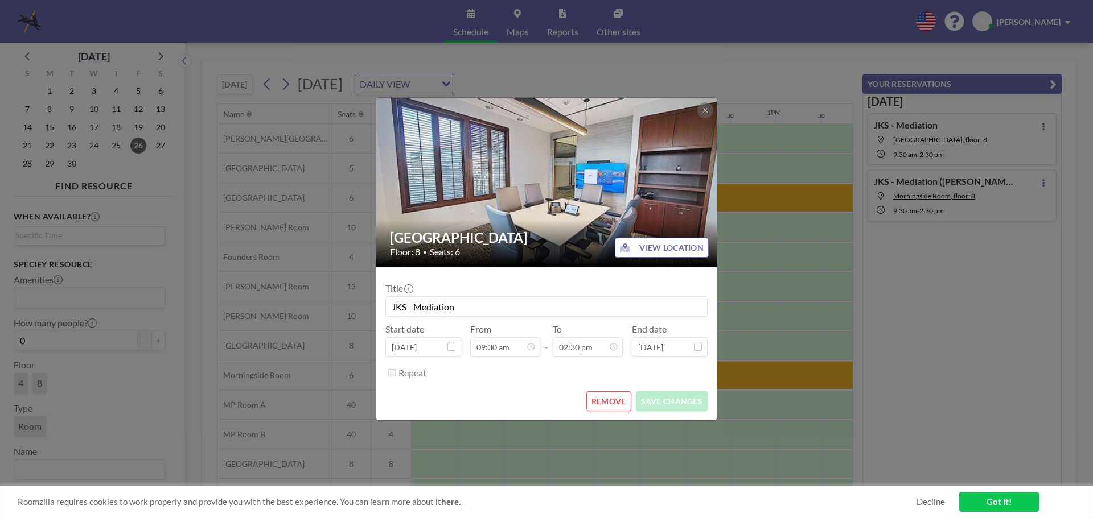
drag, startPoint x: 528, startPoint y: 313, endPoint x: 297, endPoint y: 304, distance: 230.7
click at [297, 304] on div "Buckhead Room Floor: 8 • Seats: 6 VIEW LOCATION Title JKS - Mediation Start dat…" at bounding box center [546, 259] width 1093 height 518
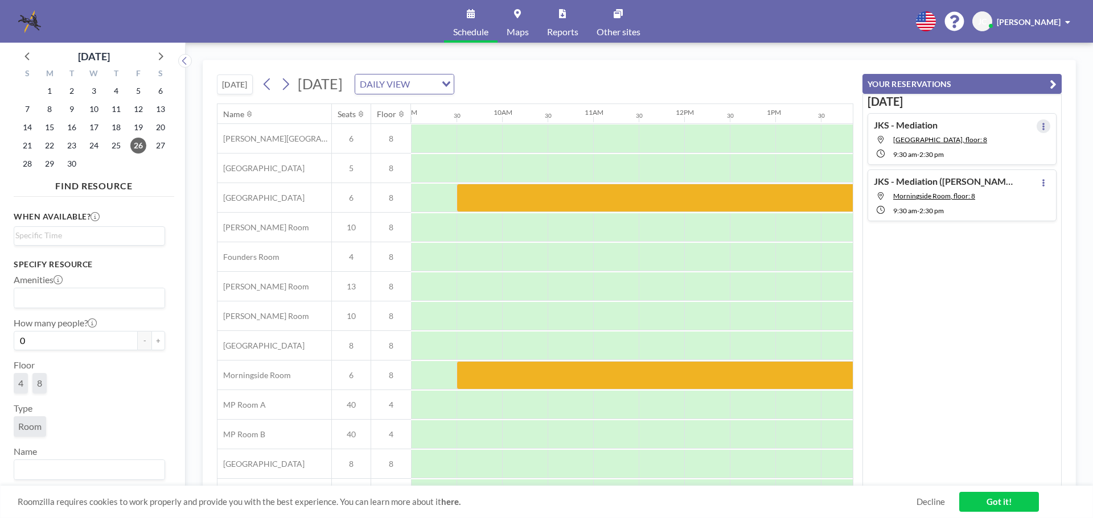
click at [1042, 127] on icon at bounding box center [1043, 126] width 2 height 7
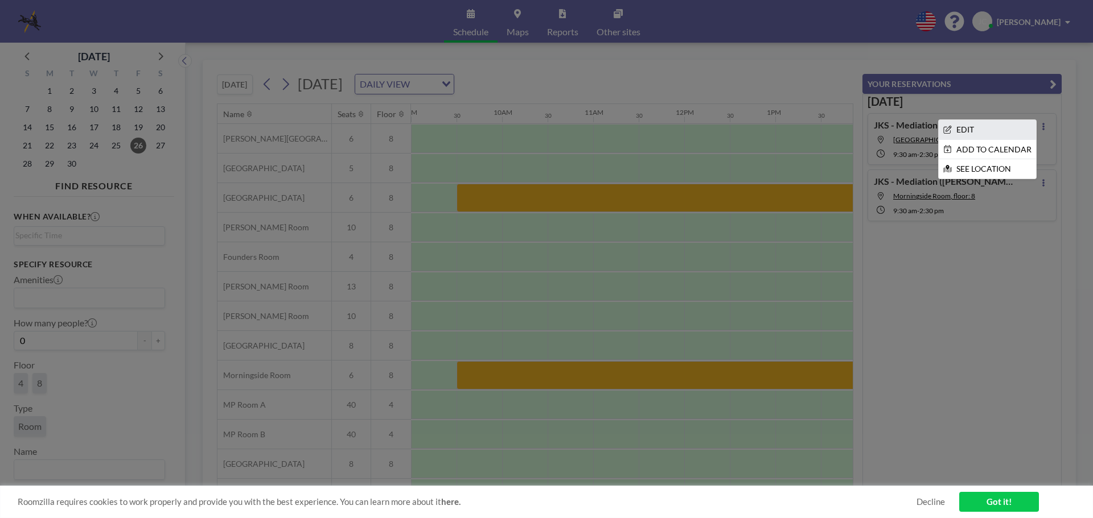
click at [969, 129] on li "EDIT" at bounding box center [986, 129] width 97 height 19
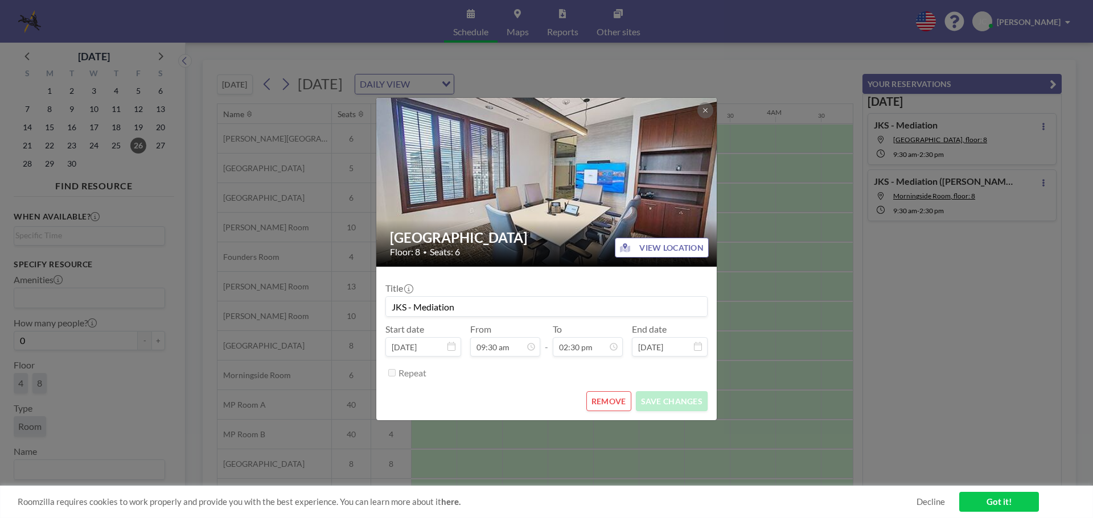
scroll to position [0, 820]
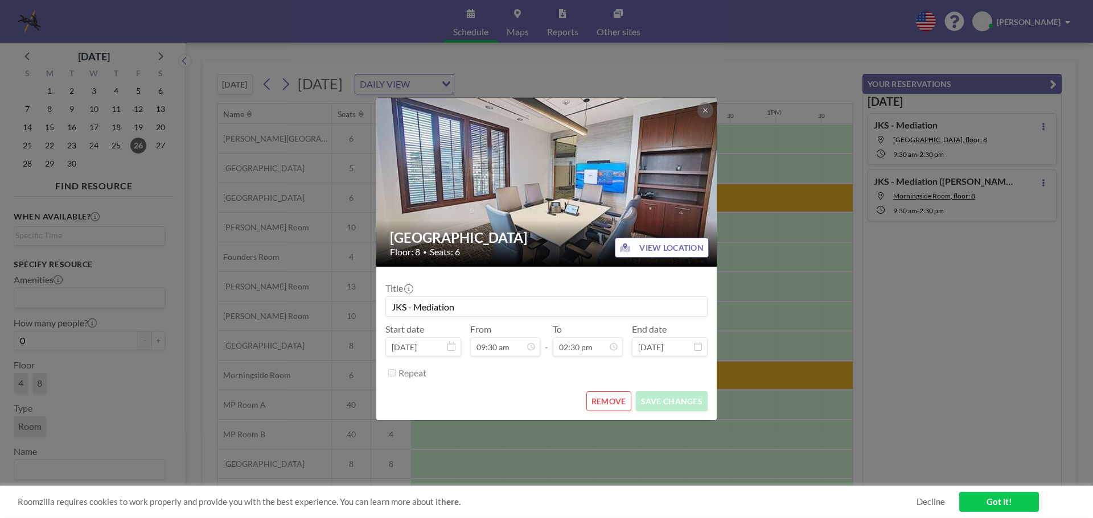
click at [468, 299] on input "JKS - Mediation" at bounding box center [546, 306] width 321 height 19
drag, startPoint x: 470, startPoint y: 302, endPoint x: 388, endPoint y: 300, distance: 82.5
click at [388, 300] on input "JKS - Mediation" at bounding box center [546, 306] width 321 height 19
paste input "([PERSON_NAME] v. GOM Graphics)"
type input "JKS - Mediation ([PERSON_NAME] v. GOM Graphics)"
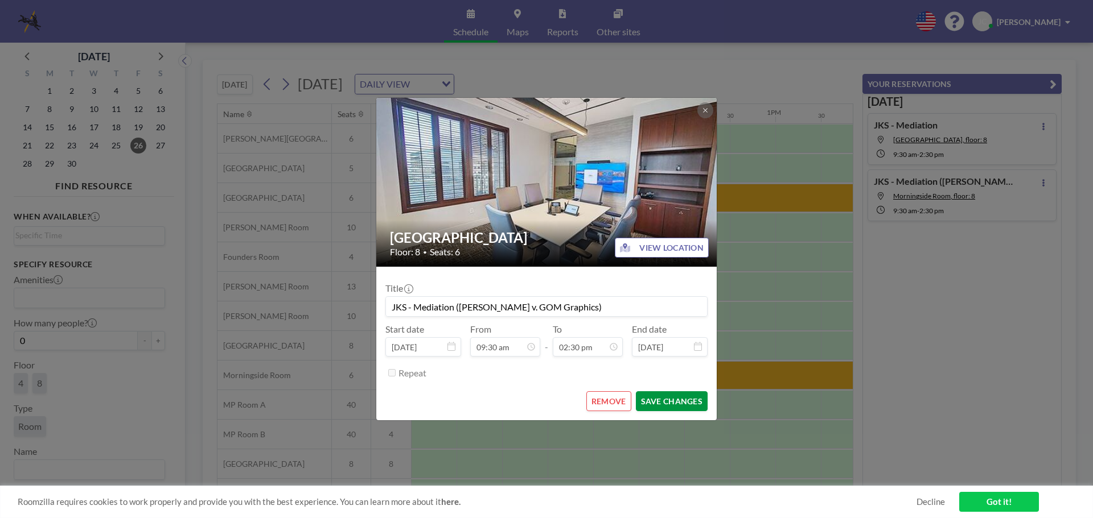
click at [690, 402] on button "SAVE CHANGES" at bounding box center [672, 402] width 72 height 20
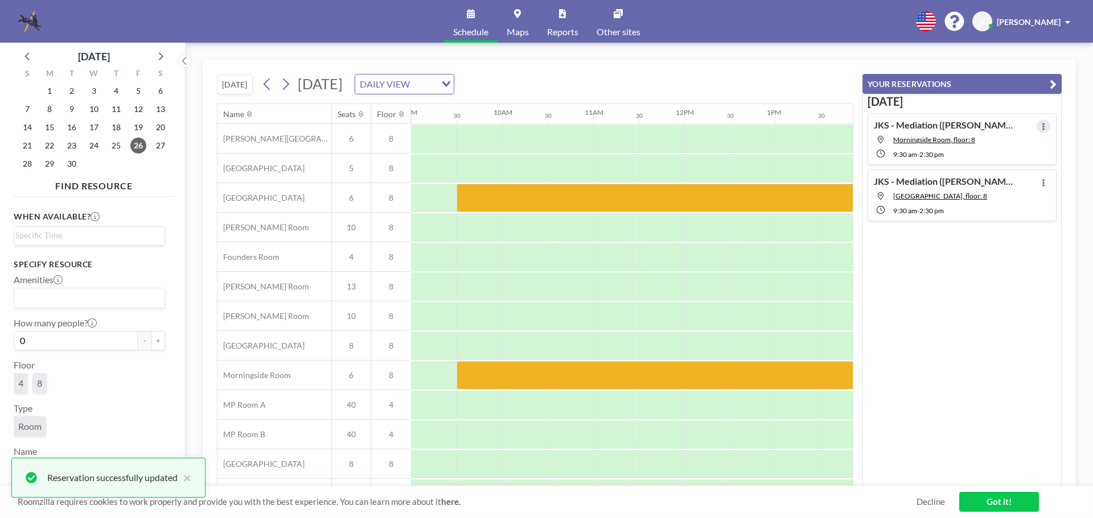
click at [1036, 126] on button at bounding box center [1043, 127] width 14 height 14
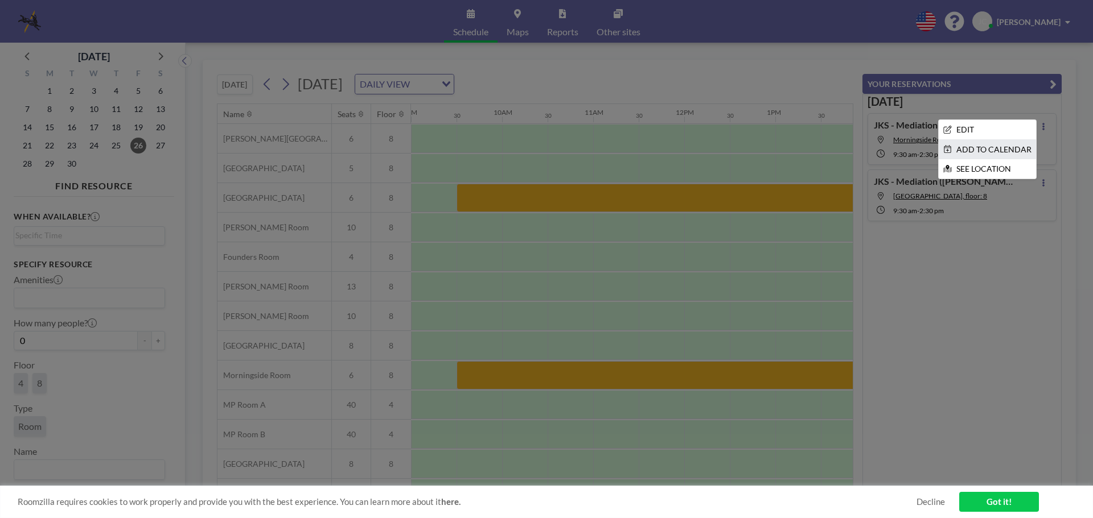
click at [975, 151] on li "ADD TO CALENDAR" at bounding box center [986, 149] width 97 height 19
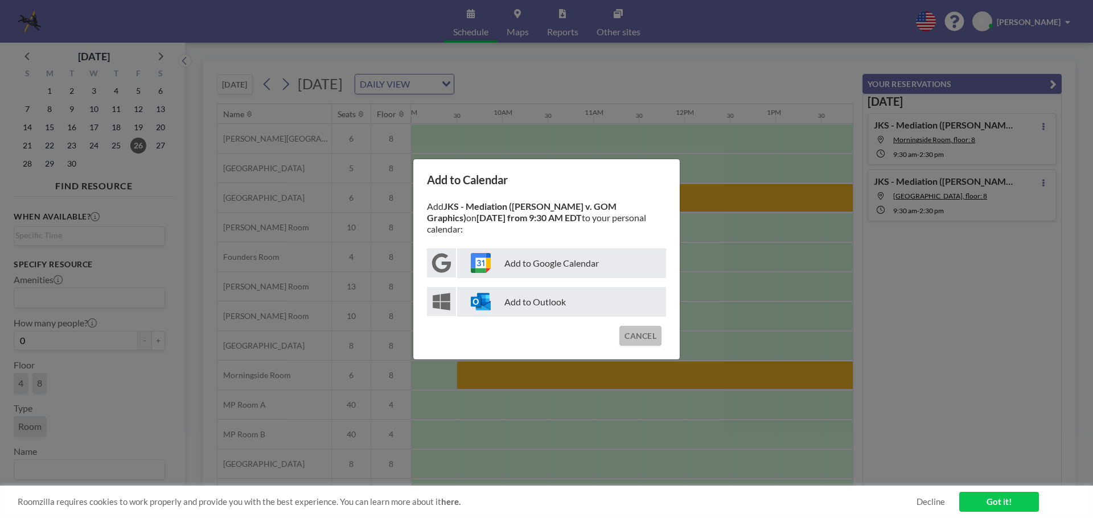
click at [652, 342] on button "CANCEL" at bounding box center [640, 336] width 42 height 20
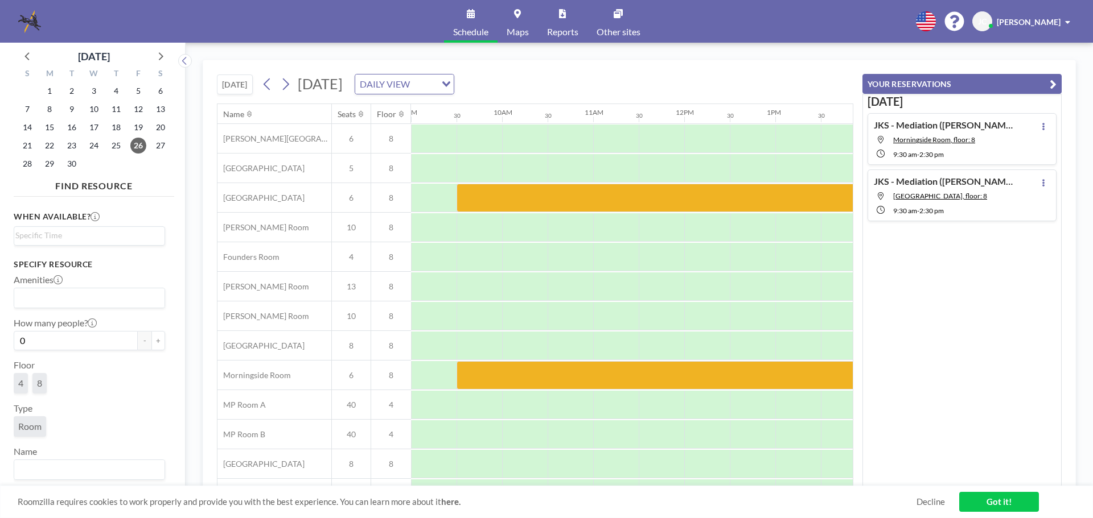
click at [1020, 301] on div "[DATE] JKS - Mediation ([PERSON_NAME] v. GOM Graphics) [GEOGRAPHIC_DATA], floor…" at bounding box center [961, 290] width 199 height 393
click at [1004, 497] on link "Got it!" at bounding box center [999, 502] width 80 height 20
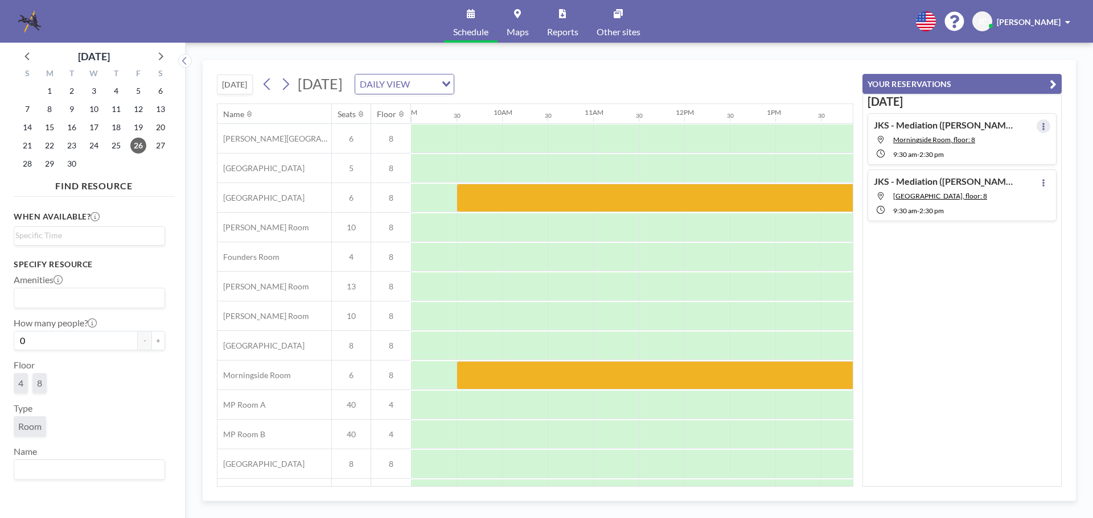
click at [1041, 124] on button at bounding box center [1043, 127] width 14 height 14
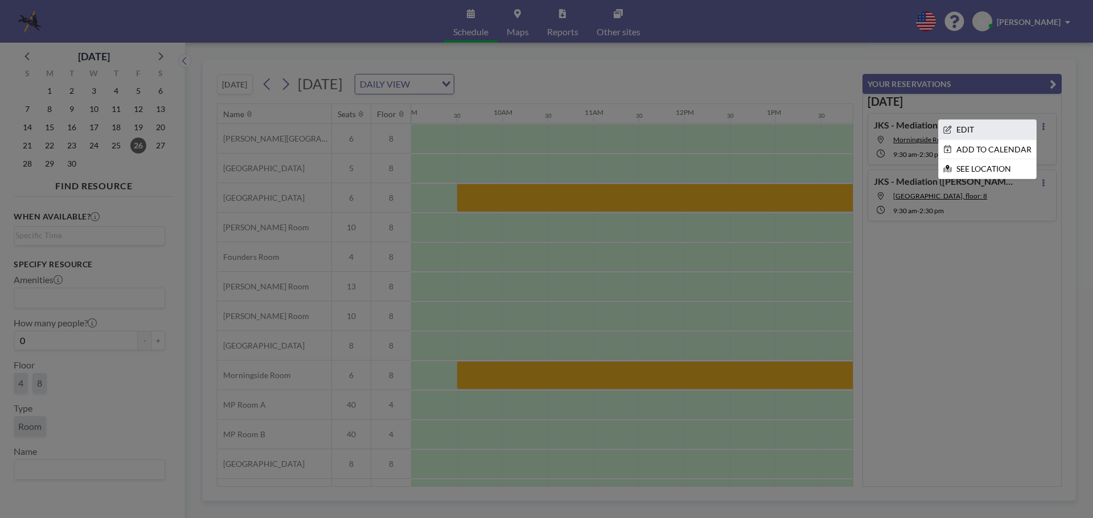
click at [968, 133] on li "EDIT" at bounding box center [986, 129] width 97 height 19
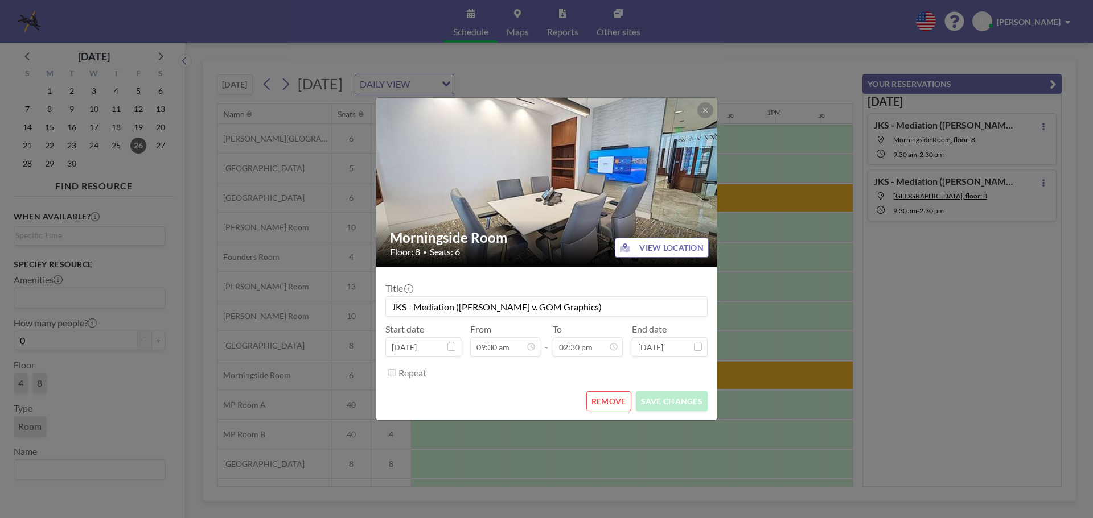
click at [459, 305] on input "JKS - Mediation ([PERSON_NAME] v. GOM Graphics)" at bounding box center [546, 306] width 321 height 19
